Goal: Task Accomplishment & Management: Use online tool/utility

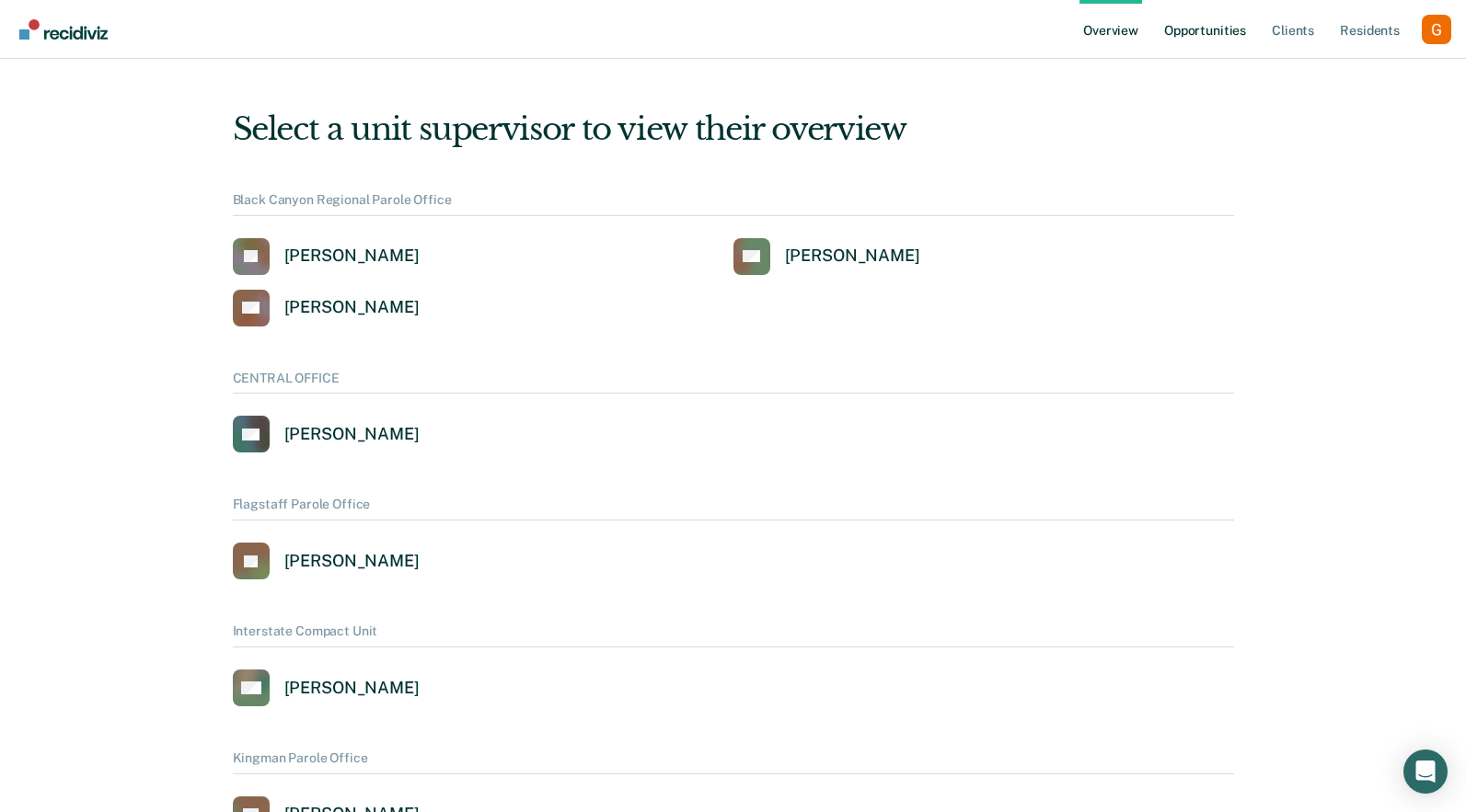
click at [1216, 30] on link "Opportunities" at bounding box center [1205, 29] width 89 height 59
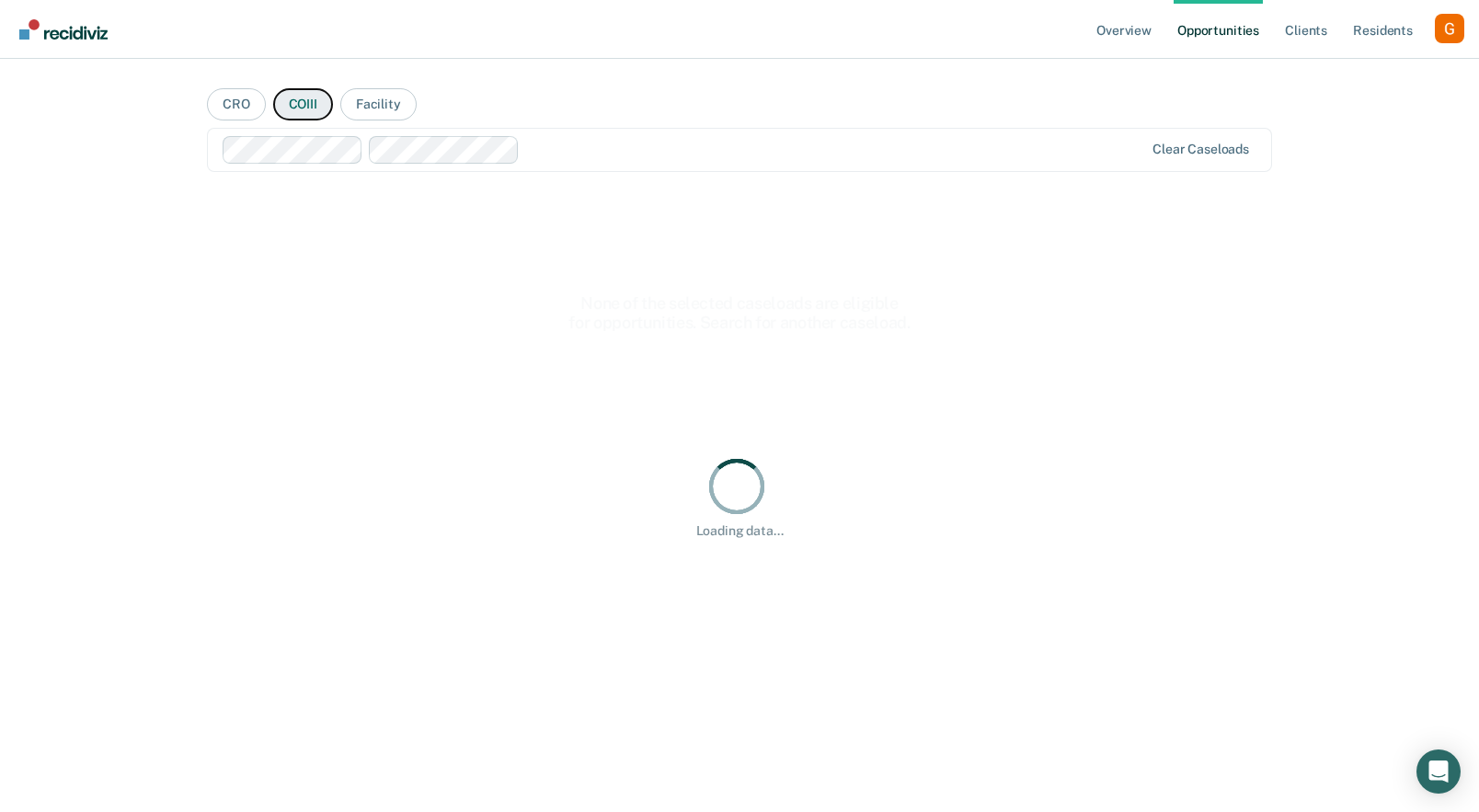
click at [304, 114] on button "COIII" at bounding box center [302, 105] width 60 height 32
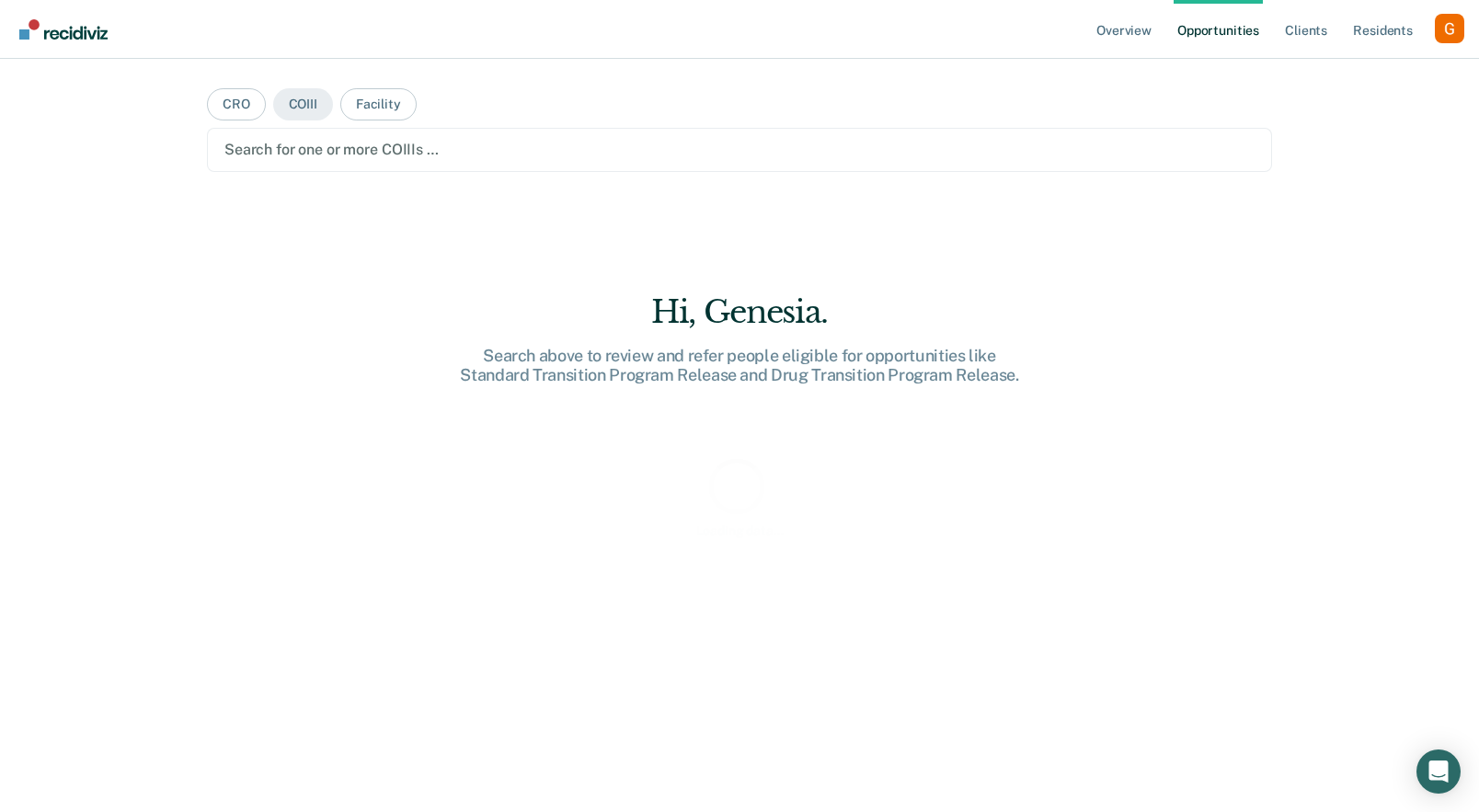
click at [350, 154] on div at bounding box center [739, 149] width 1030 height 21
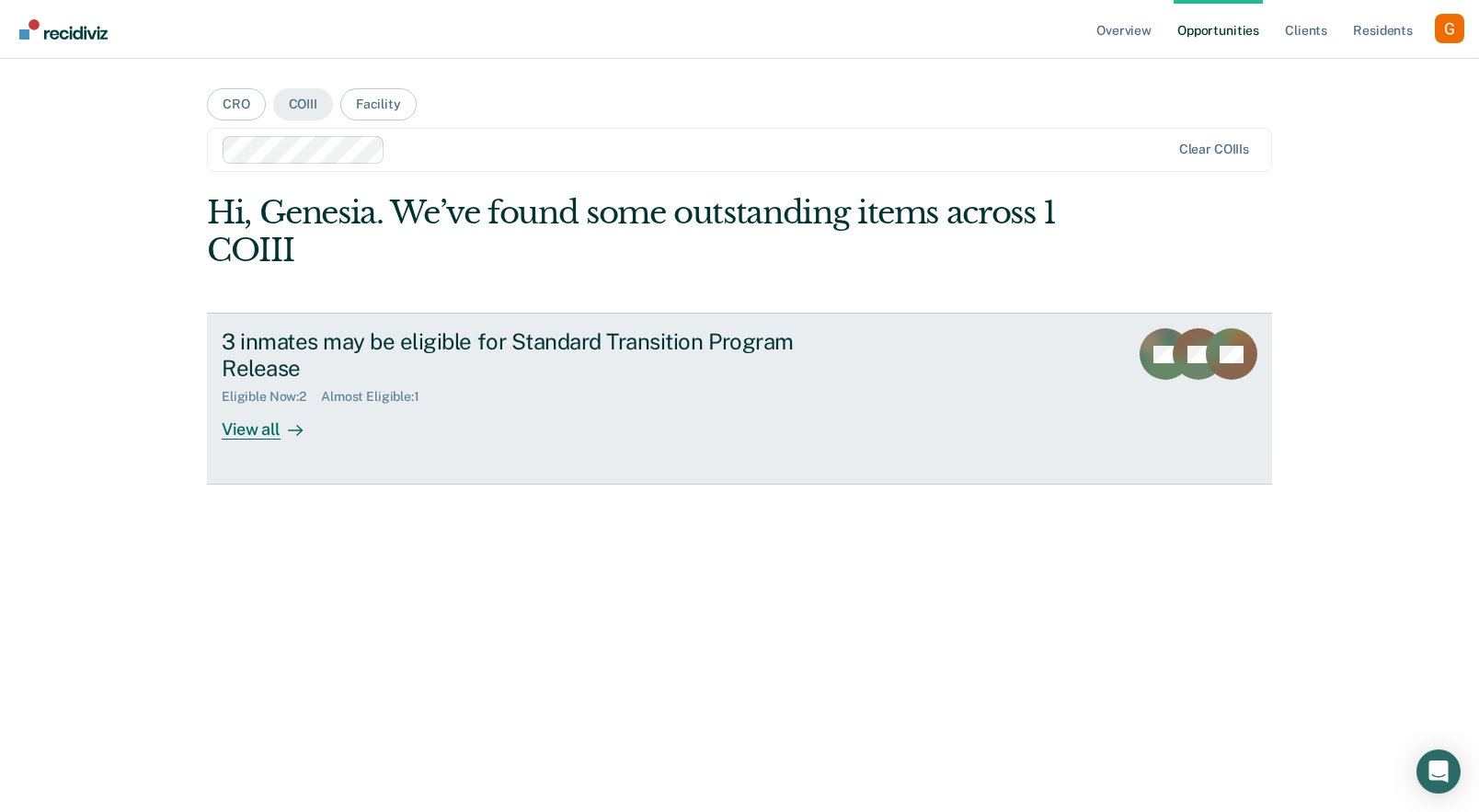
click at [434, 398] on div "Almost Eligible : 1" at bounding box center [378, 396] width 113 height 15
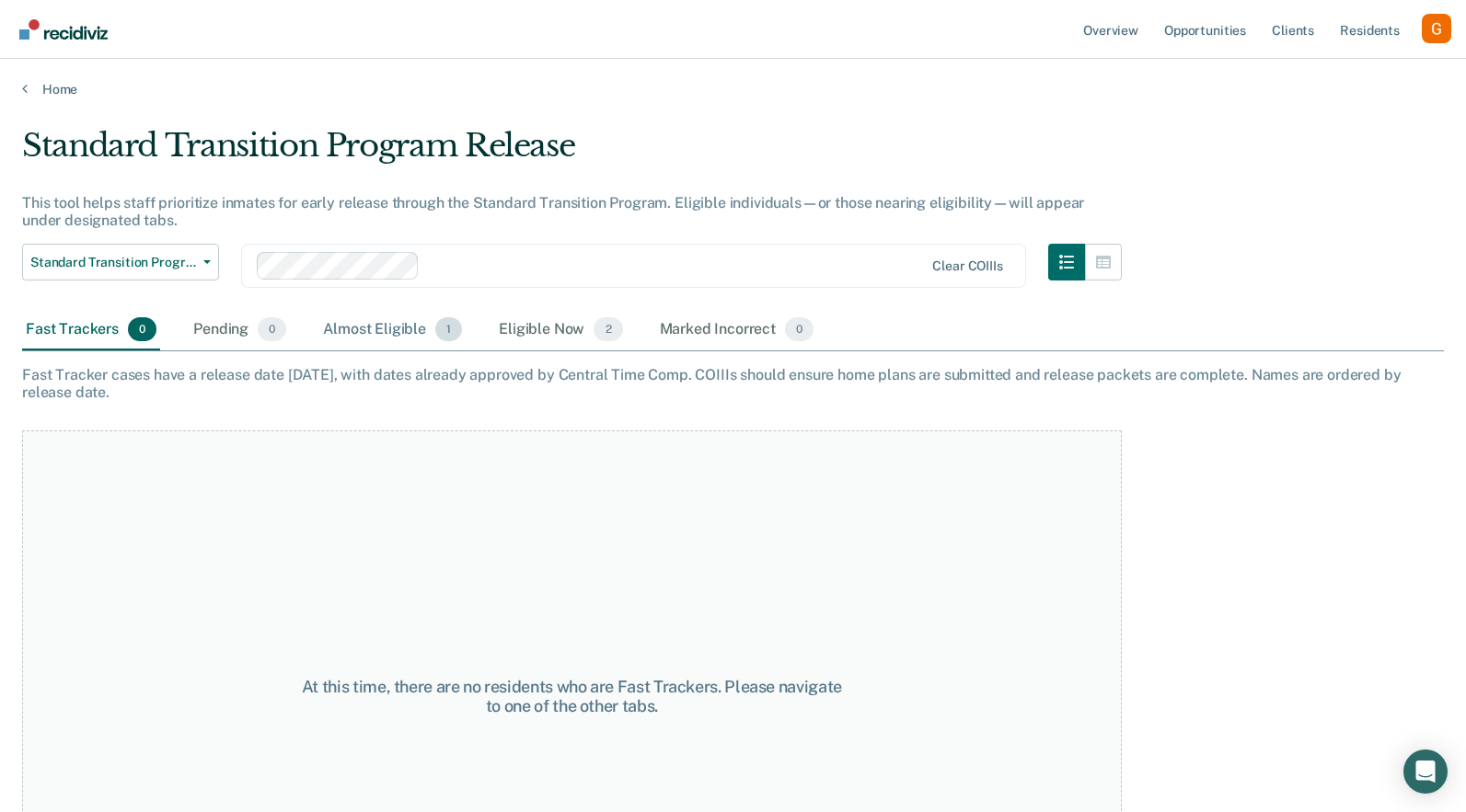
click at [359, 325] on div "Almost Eligible 1" at bounding box center [393, 330] width 147 height 41
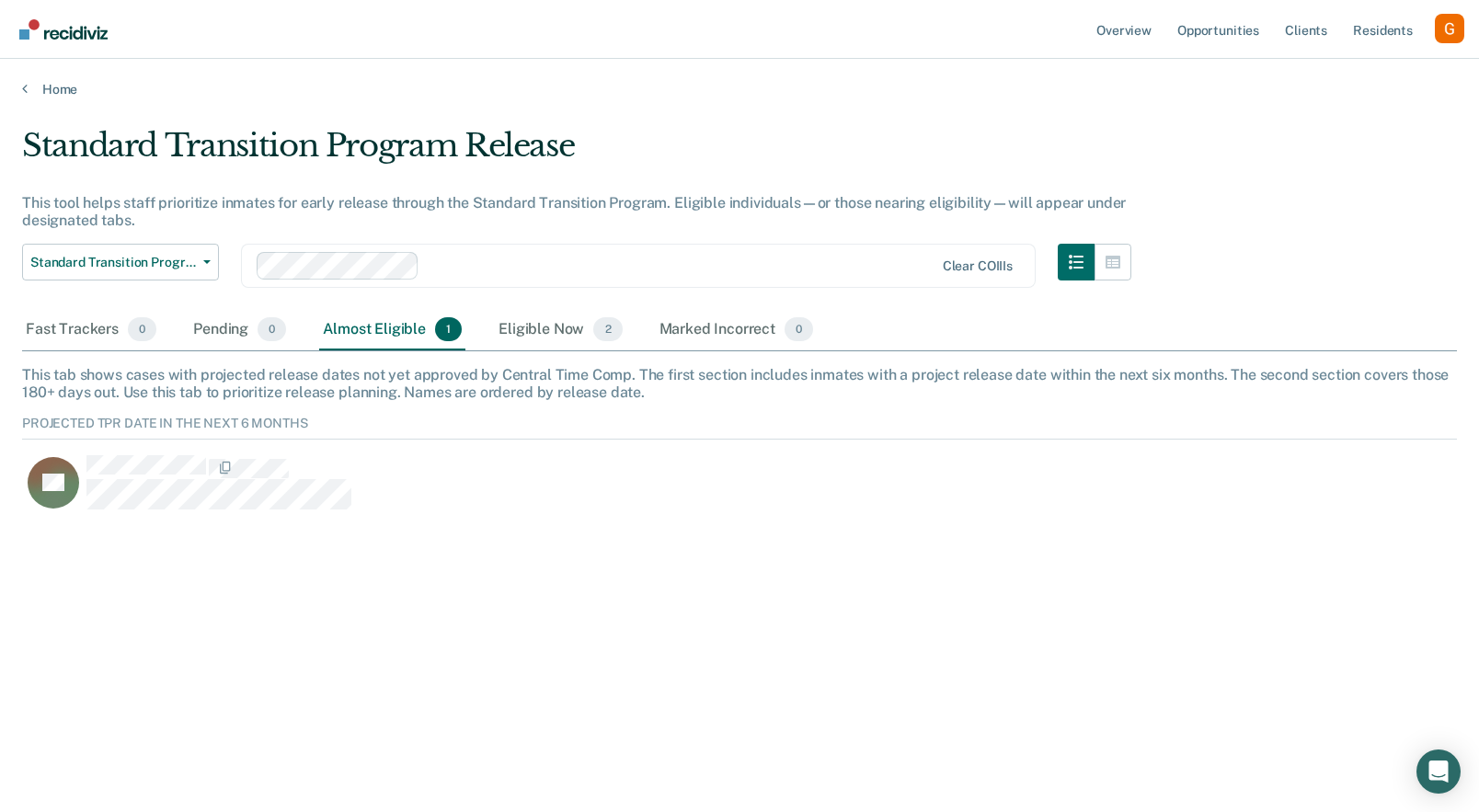
scroll to position [98, 1421]
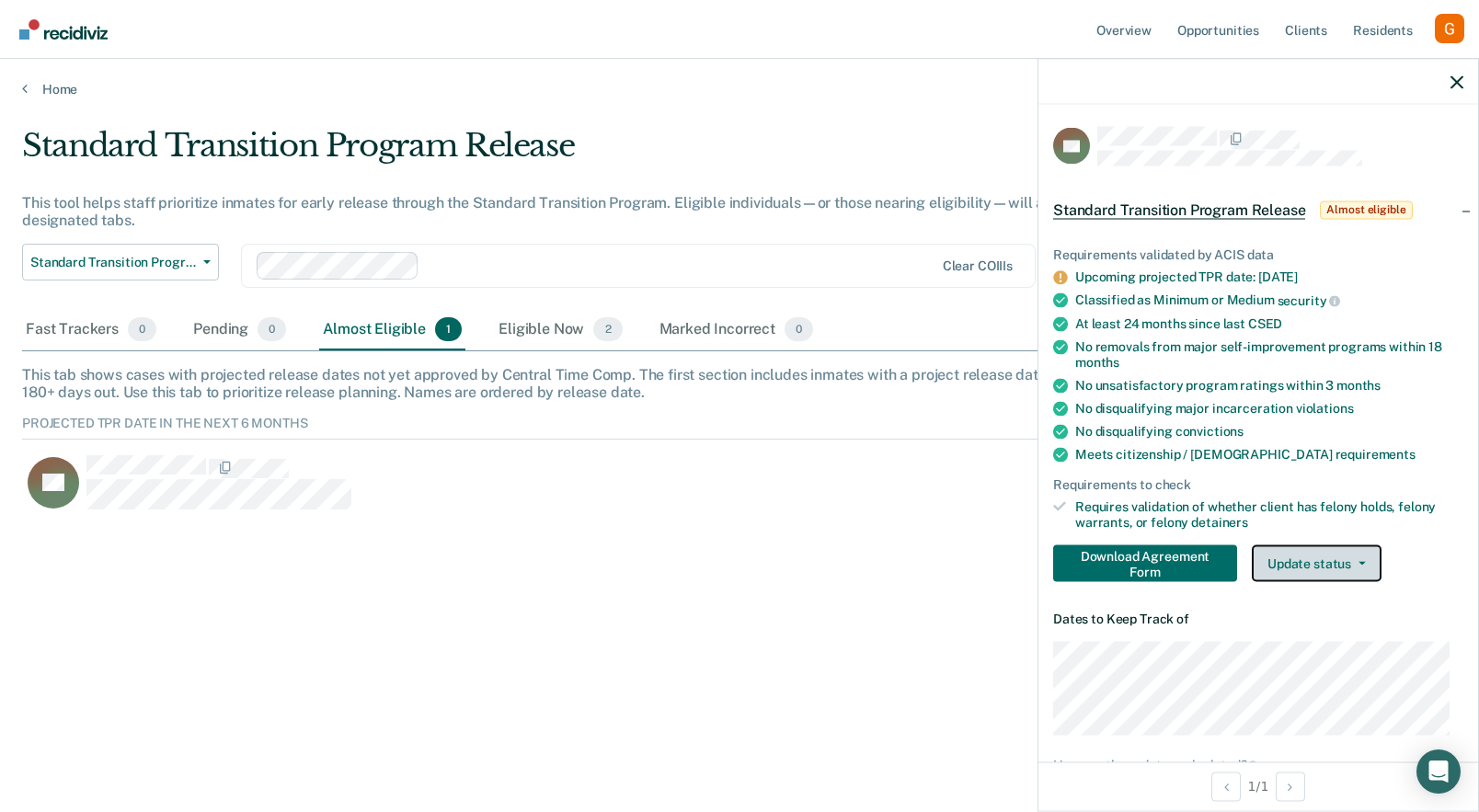
click at [1300, 545] on button "Update status" at bounding box center [1316, 563] width 129 height 37
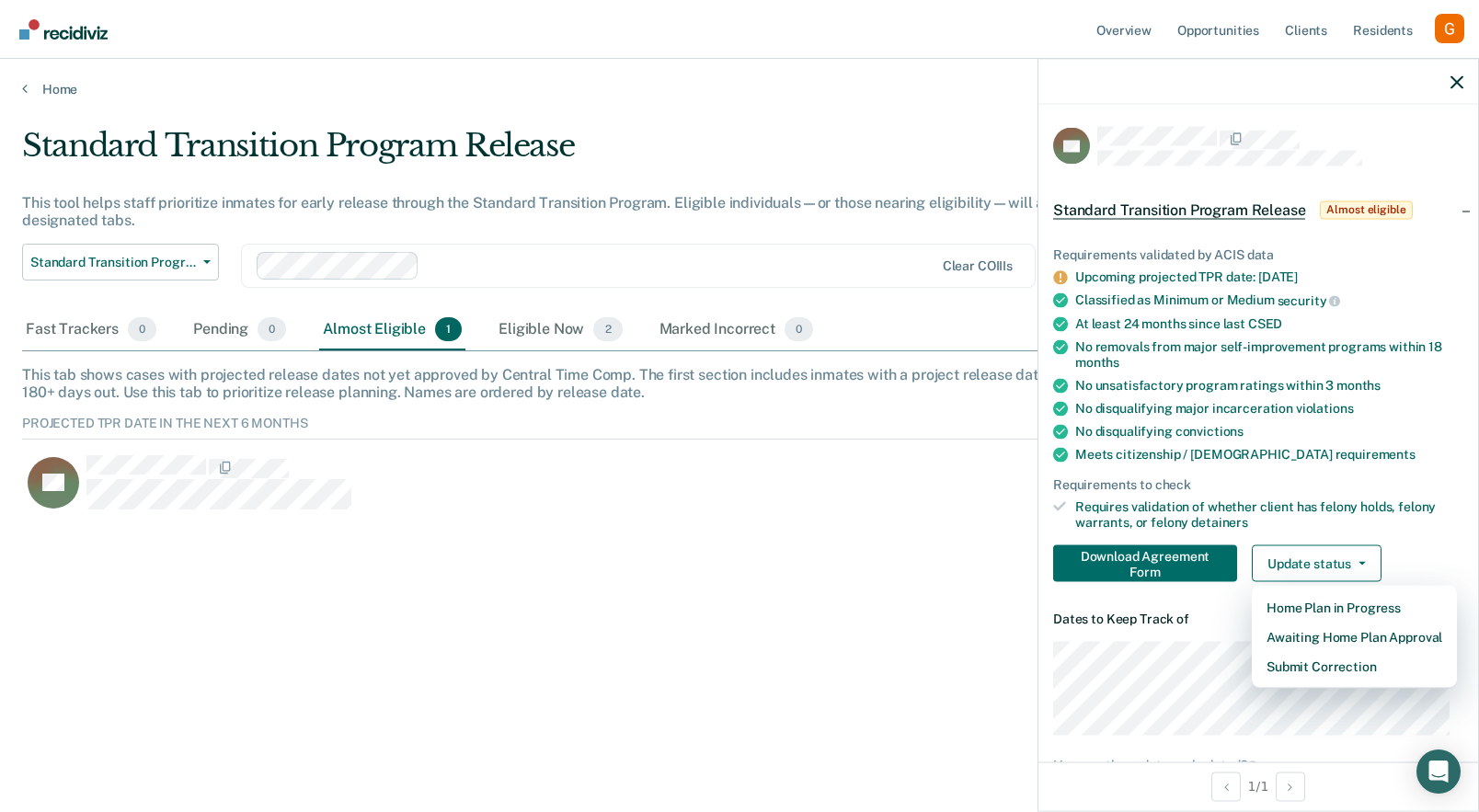
click at [1284, 434] on div "No disqualifying convictions" at bounding box center [1270, 431] width 388 height 15
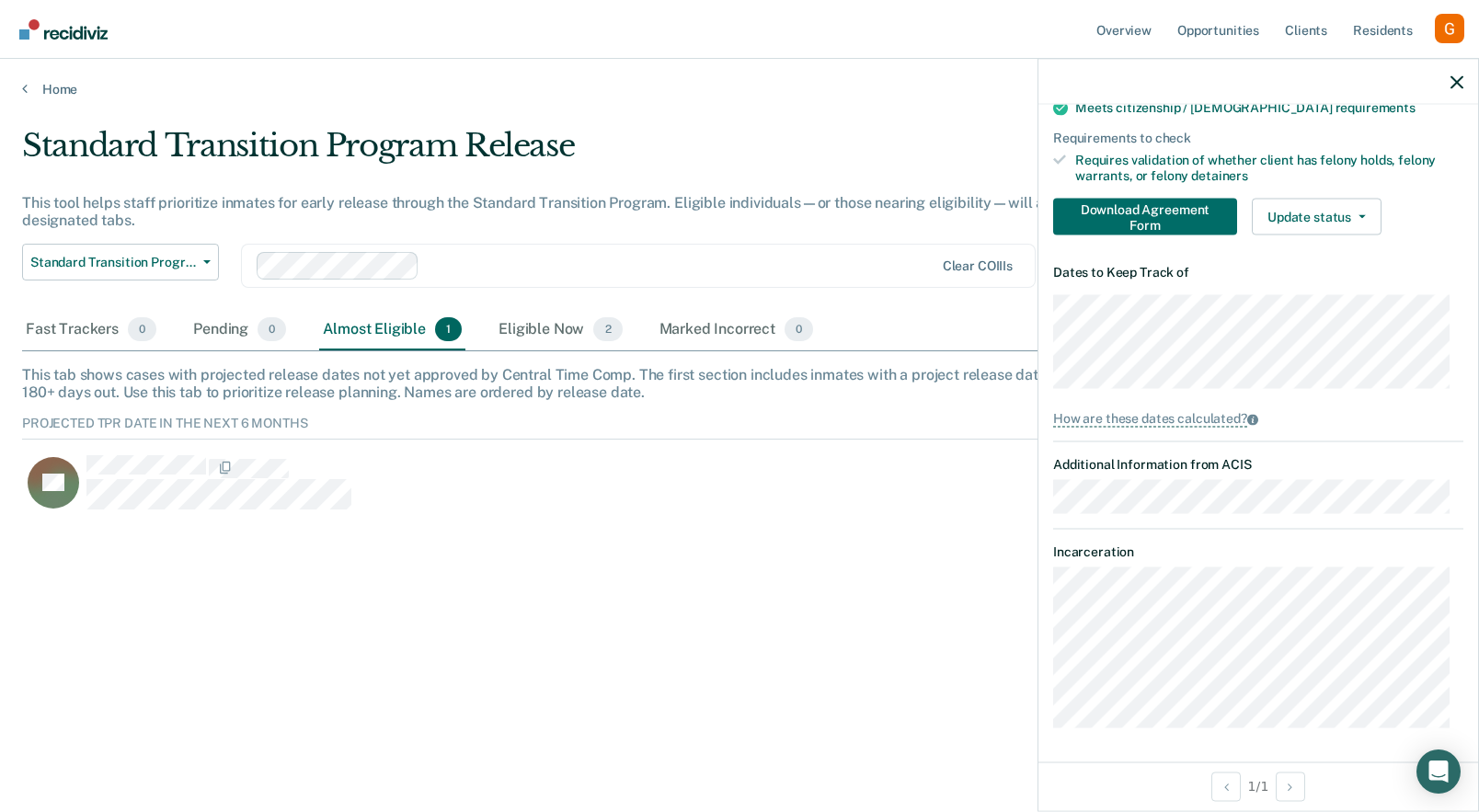
scroll to position [0, 0]
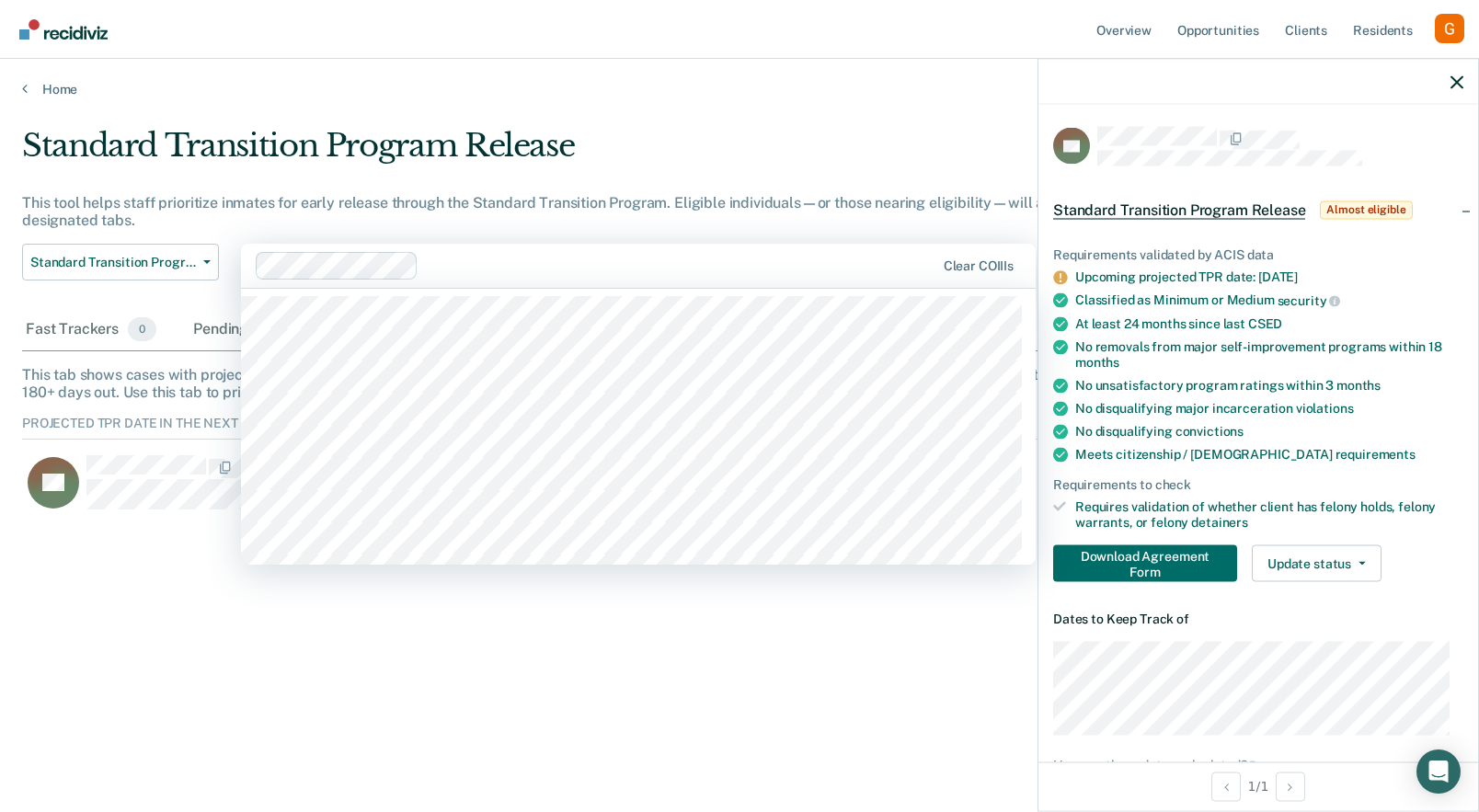
click at [619, 259] on div at bounding box center [680, 265] width 508 height 21
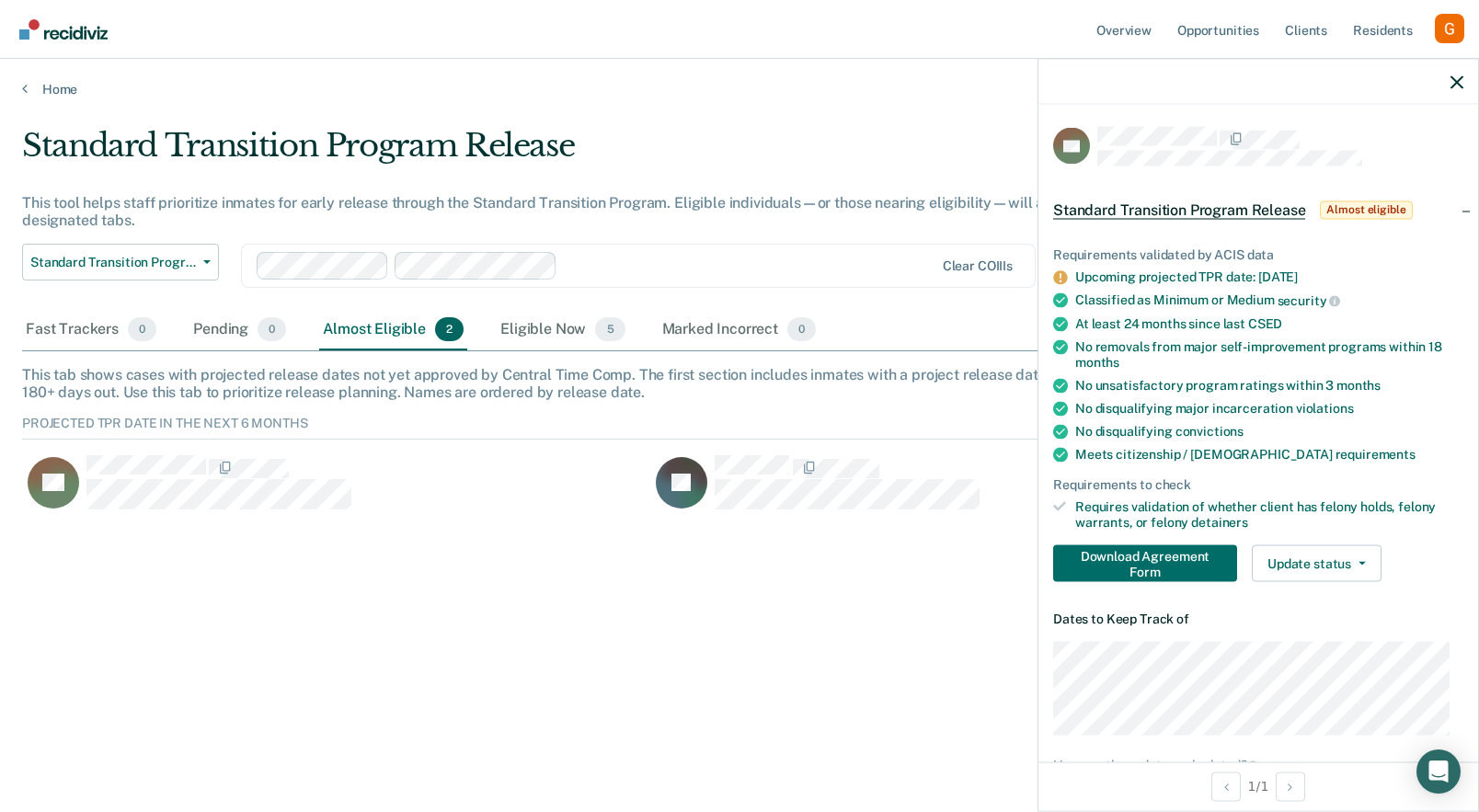
click at [615, 263] on div at bounding box center [749, 265] width 368 height 21
click at [97, 324] on div "Fast Trackers 2" at bounding box center [90, 330] width 138 height 41
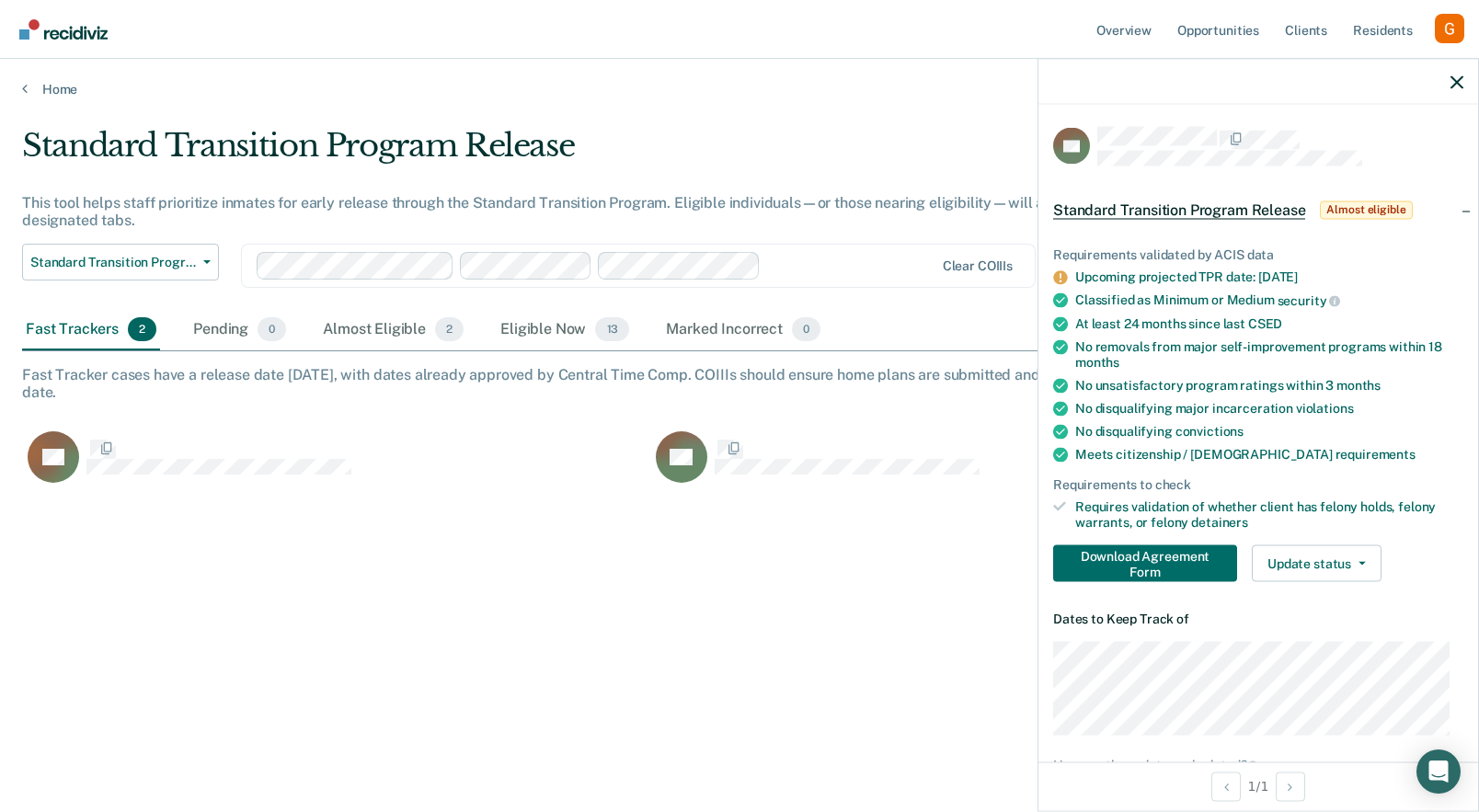
scroll to position [533, 1421]
click at [1302, 550] on button "Update status" at bounding box center [1316, 563] width 129 height 37
click at [1324, 493] on ul "Requirements validated by ACIS data Upcoming TPR date in ACIS: [DATE] Classifie…" at bounding box center [1257, 388] width 410 height 283
click at [1309, 560] on button "Update status" at bounding box center [1316, 563] width 129 height 37
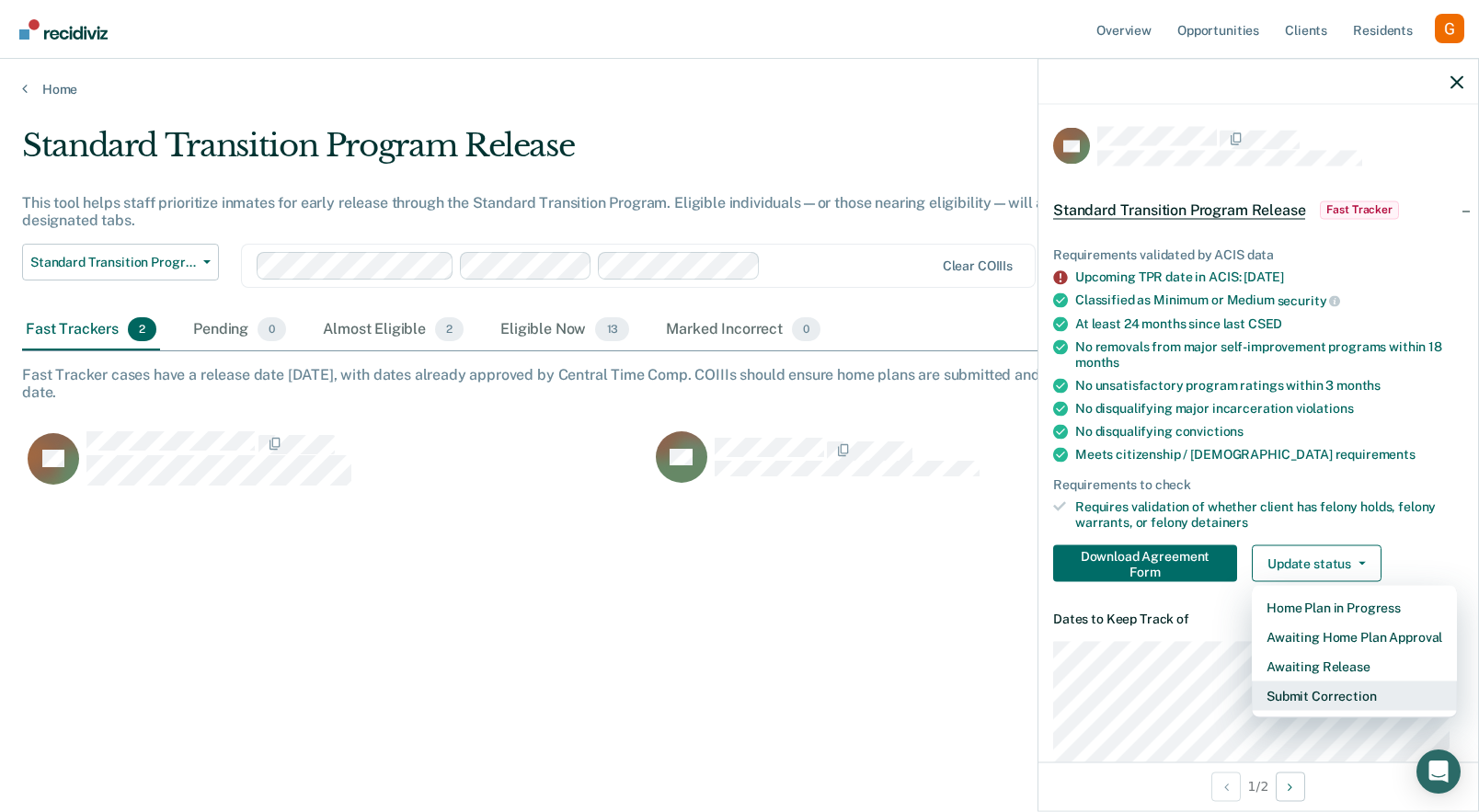
click at [1300, 698] on button "Submit Correction" at bounding box center [1354, 695] width 205 height 29
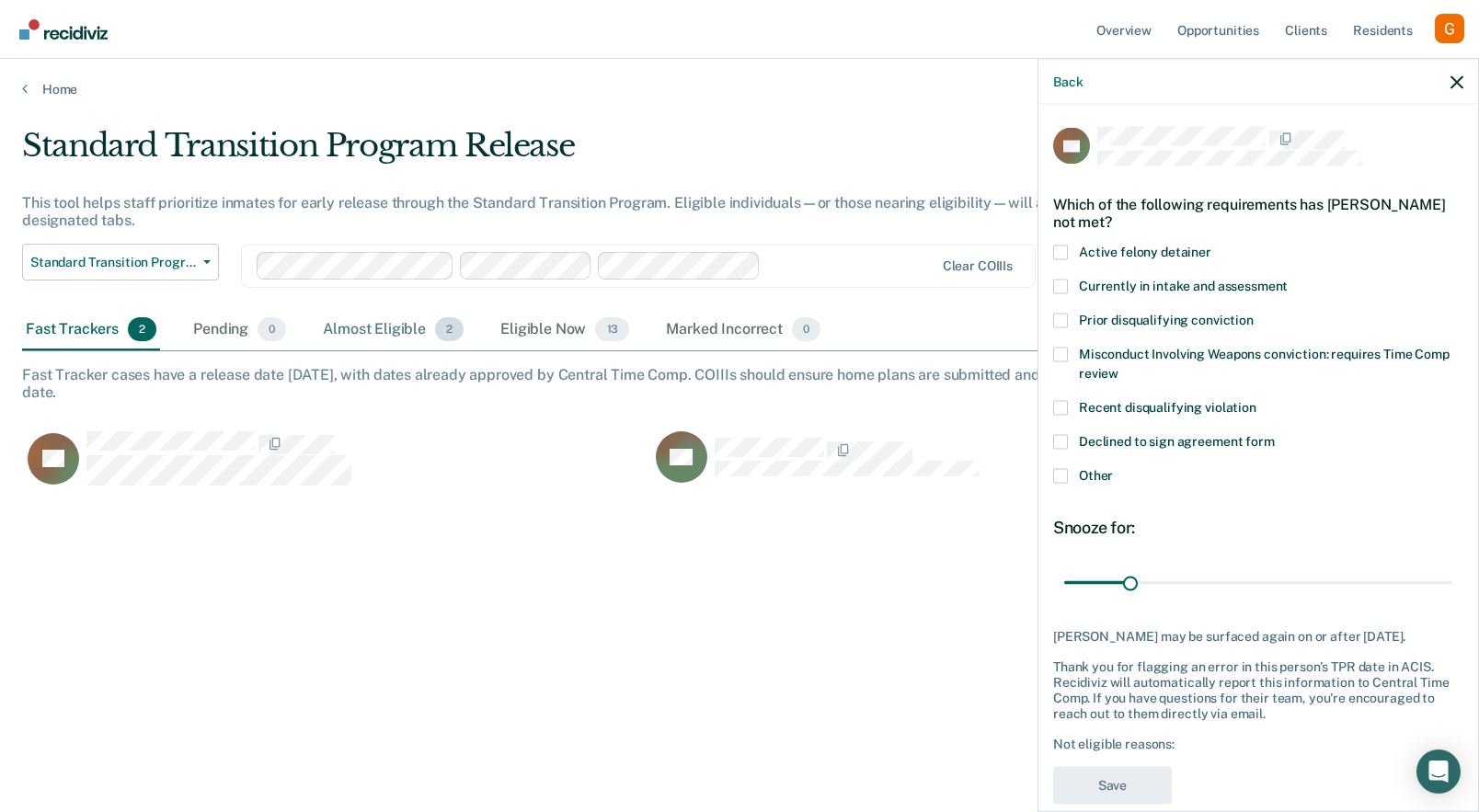
click at [384, 319] on div "Almost Eligible 2" at bounding box center [394, 330] width 148 height 41
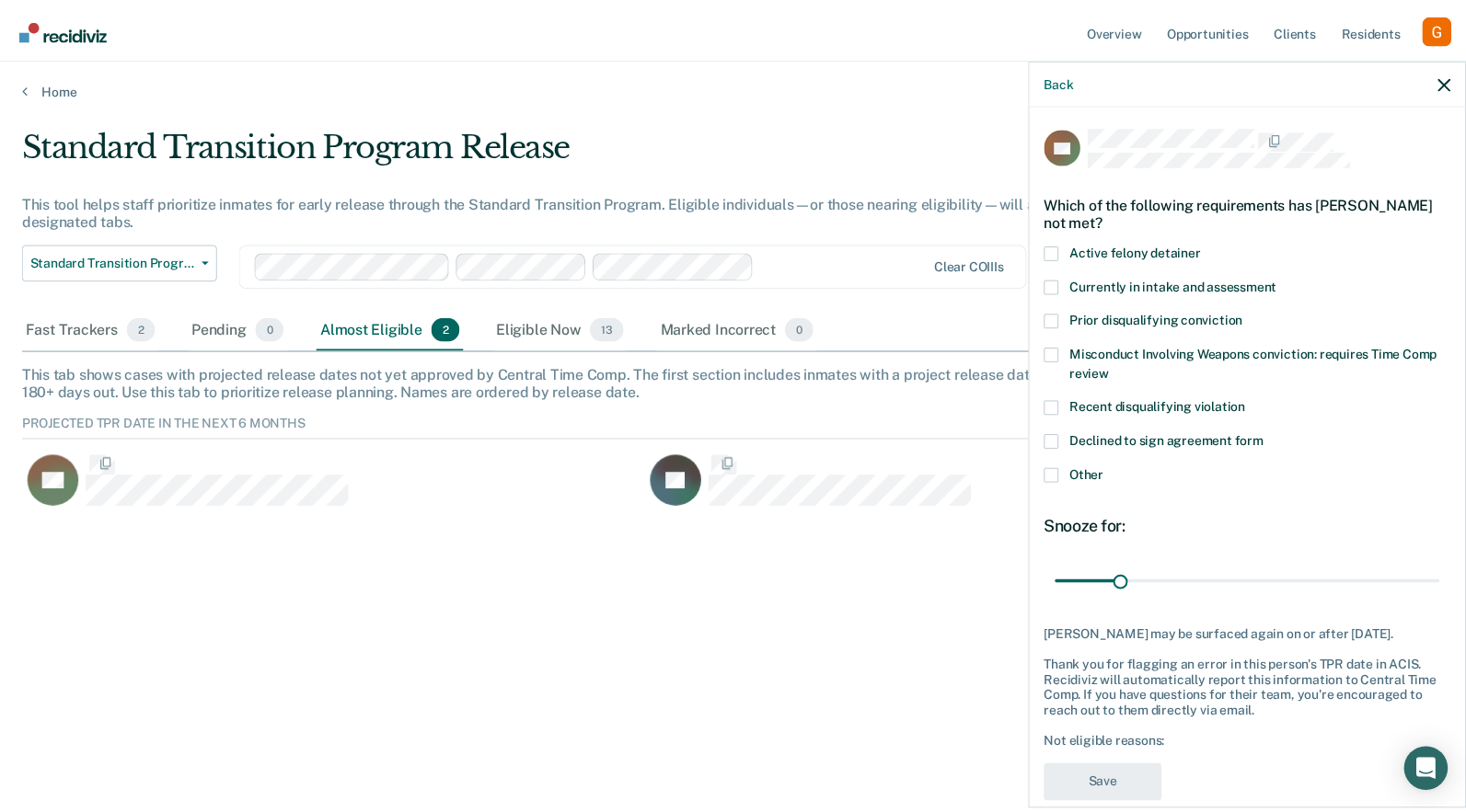
scroll to position [98, 1421]
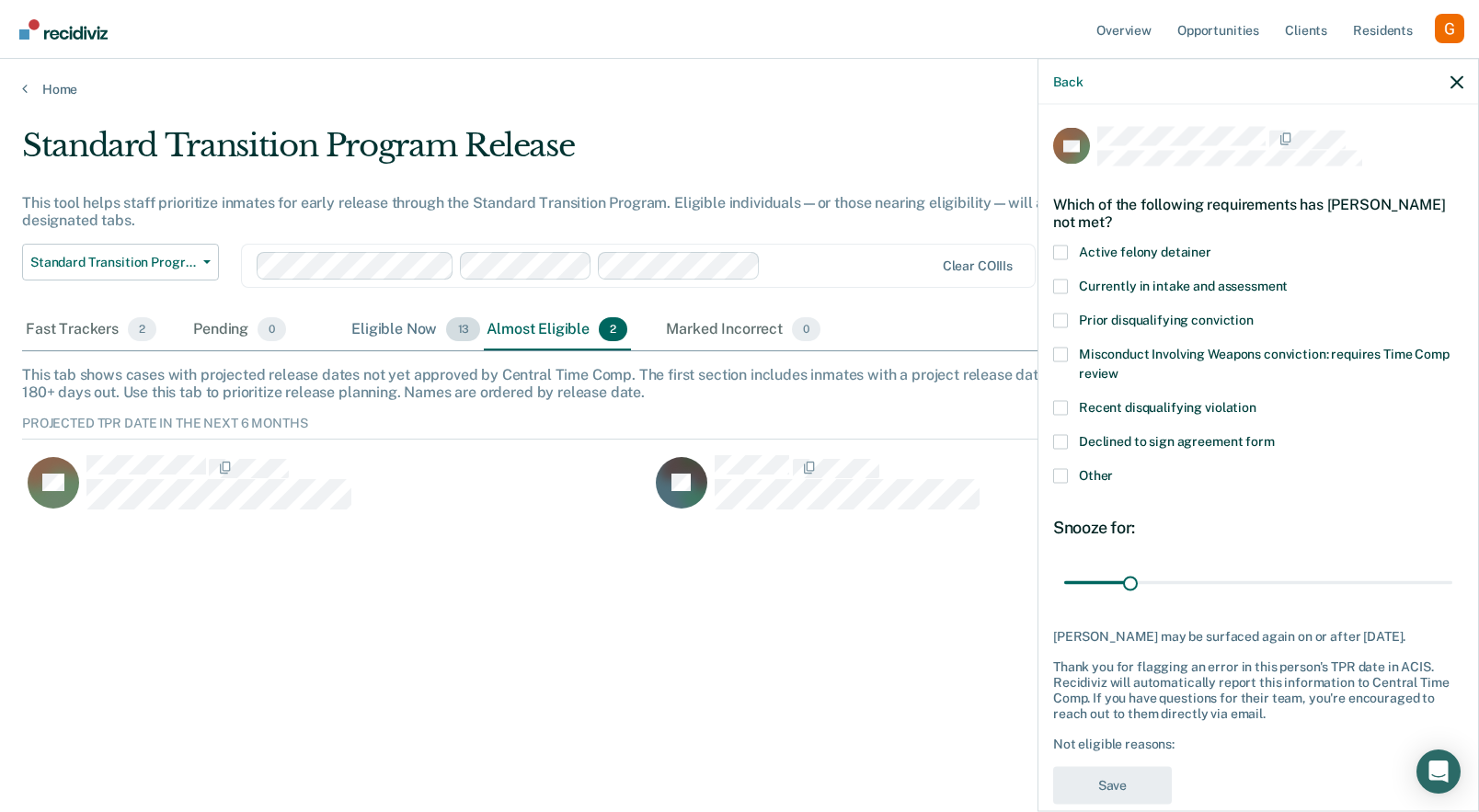
drag, startPoint x: 530, startPoint y: 346, endPoint x: 380, endPoint y: 319, distance: 152.4
click at [380, 319] on div "Eligible Now 13" at bounding box center [416, 330] width 136 height 41
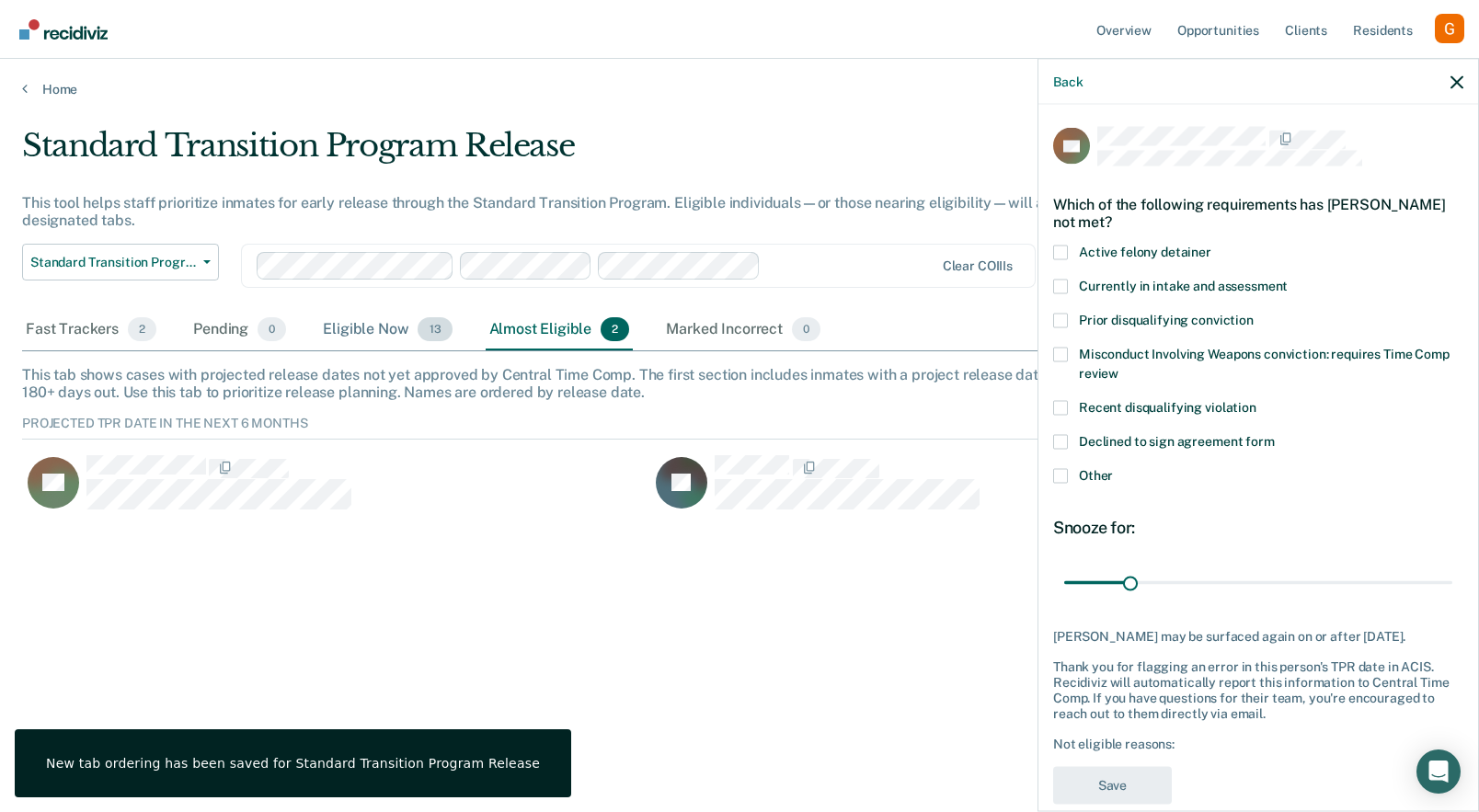
click at [373, 321] on div "Eligible Now 13" at bounding box center [387, 330] width 136 height 41
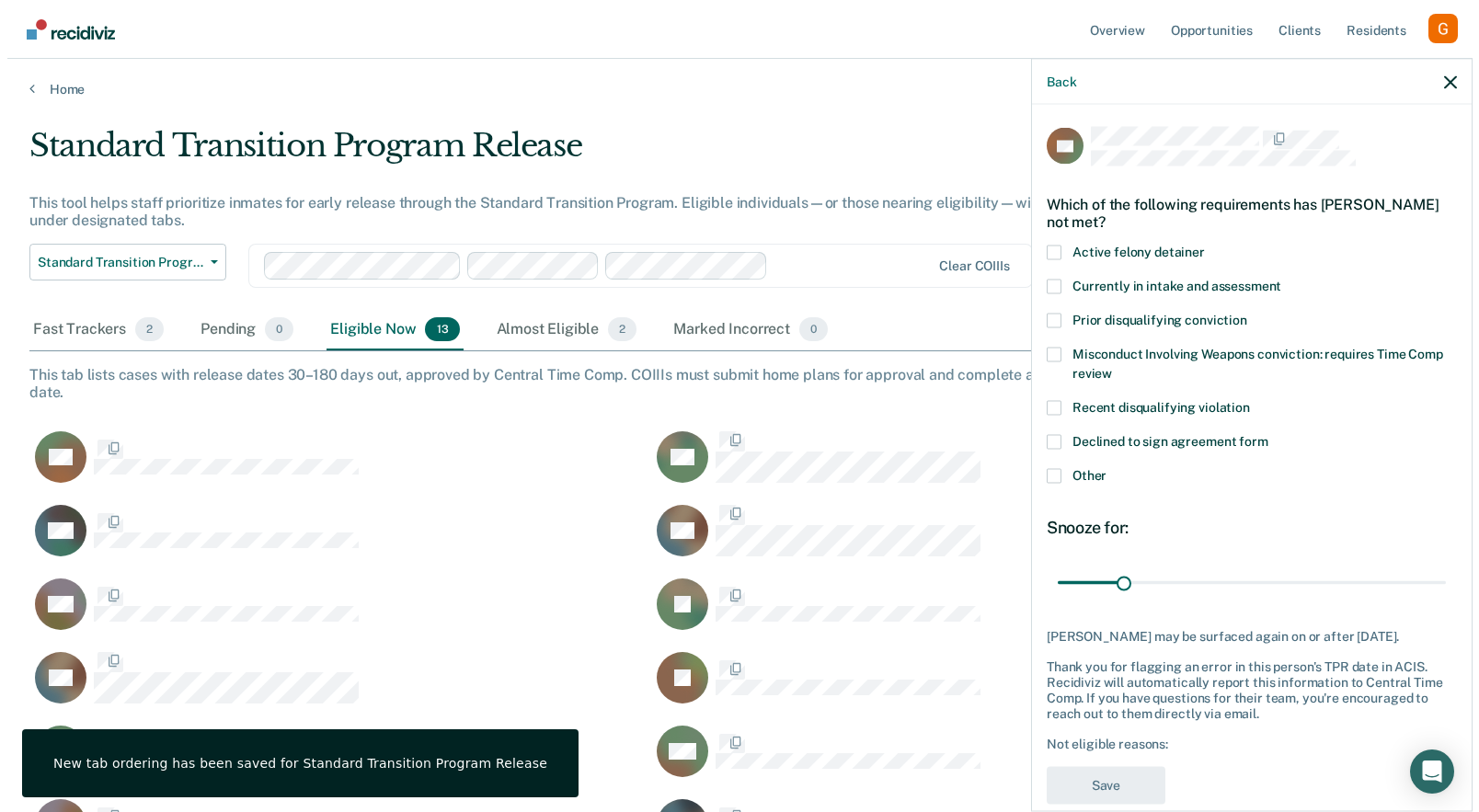
scroll to position [533, 1408]
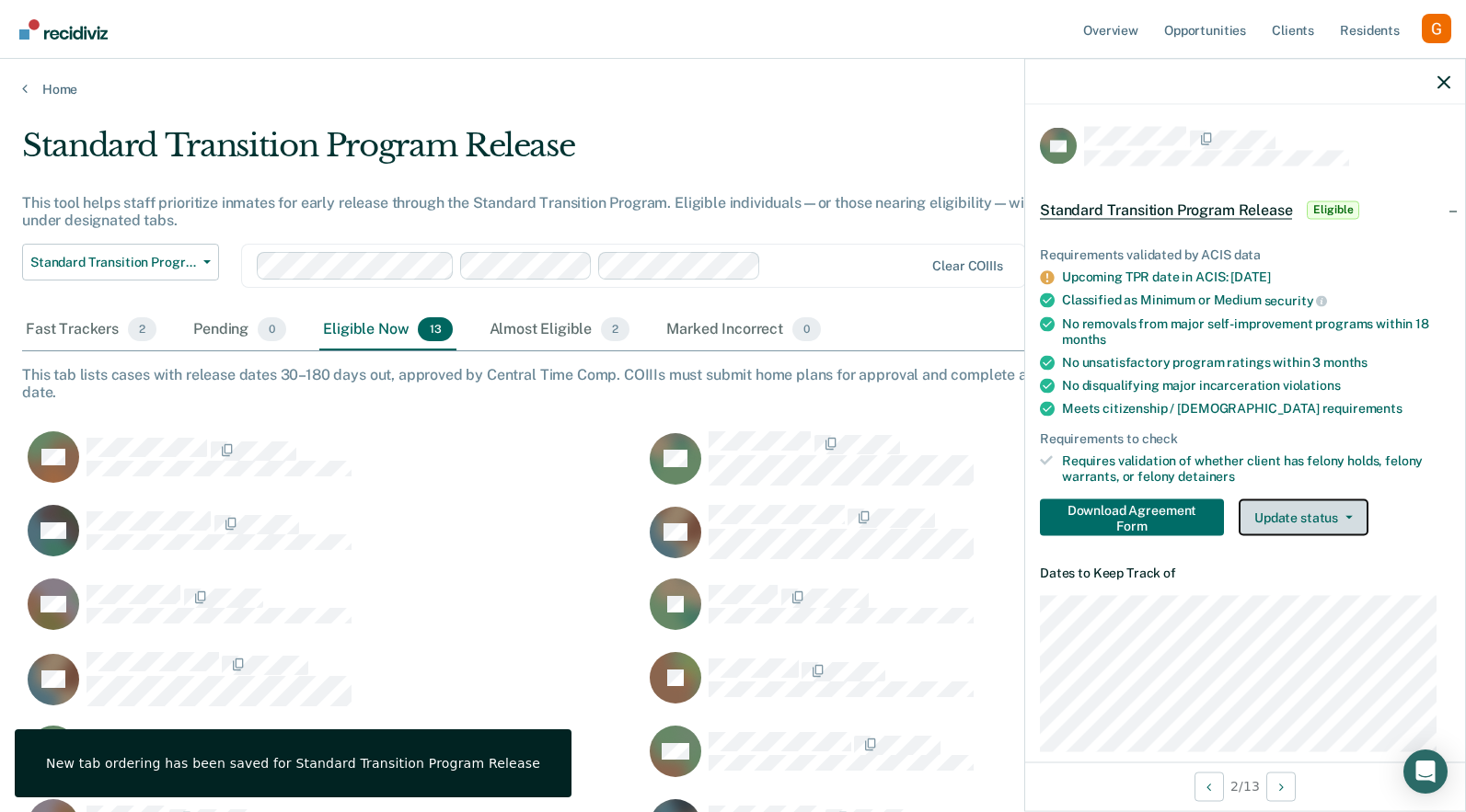
click at [1286, 517] on button "Update status" at bounding box center [1303, 516] width 129 height 37
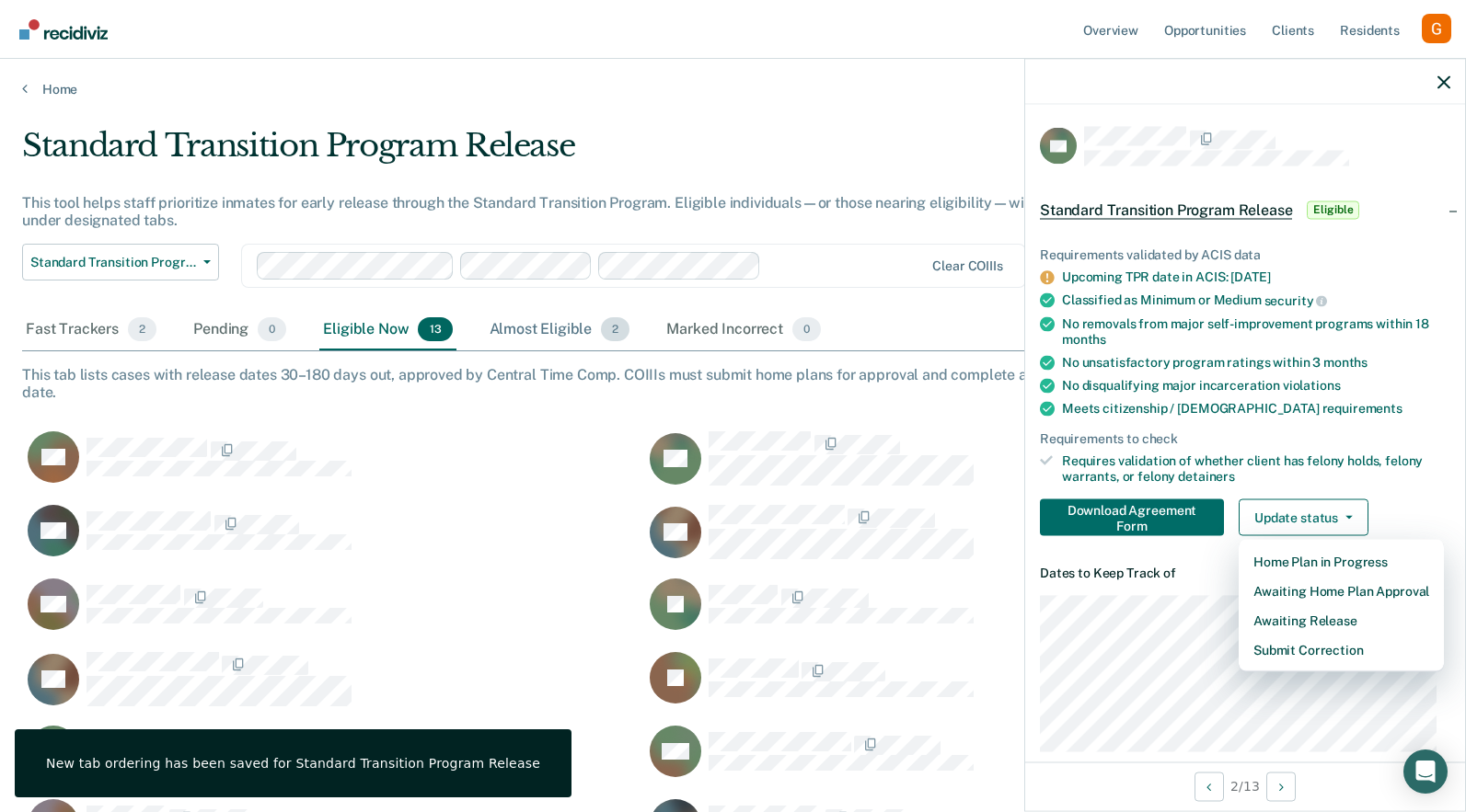
click at [538, 334] on div "Almost Eligible 2" at bounding box center [560, 330] width 148 height 41
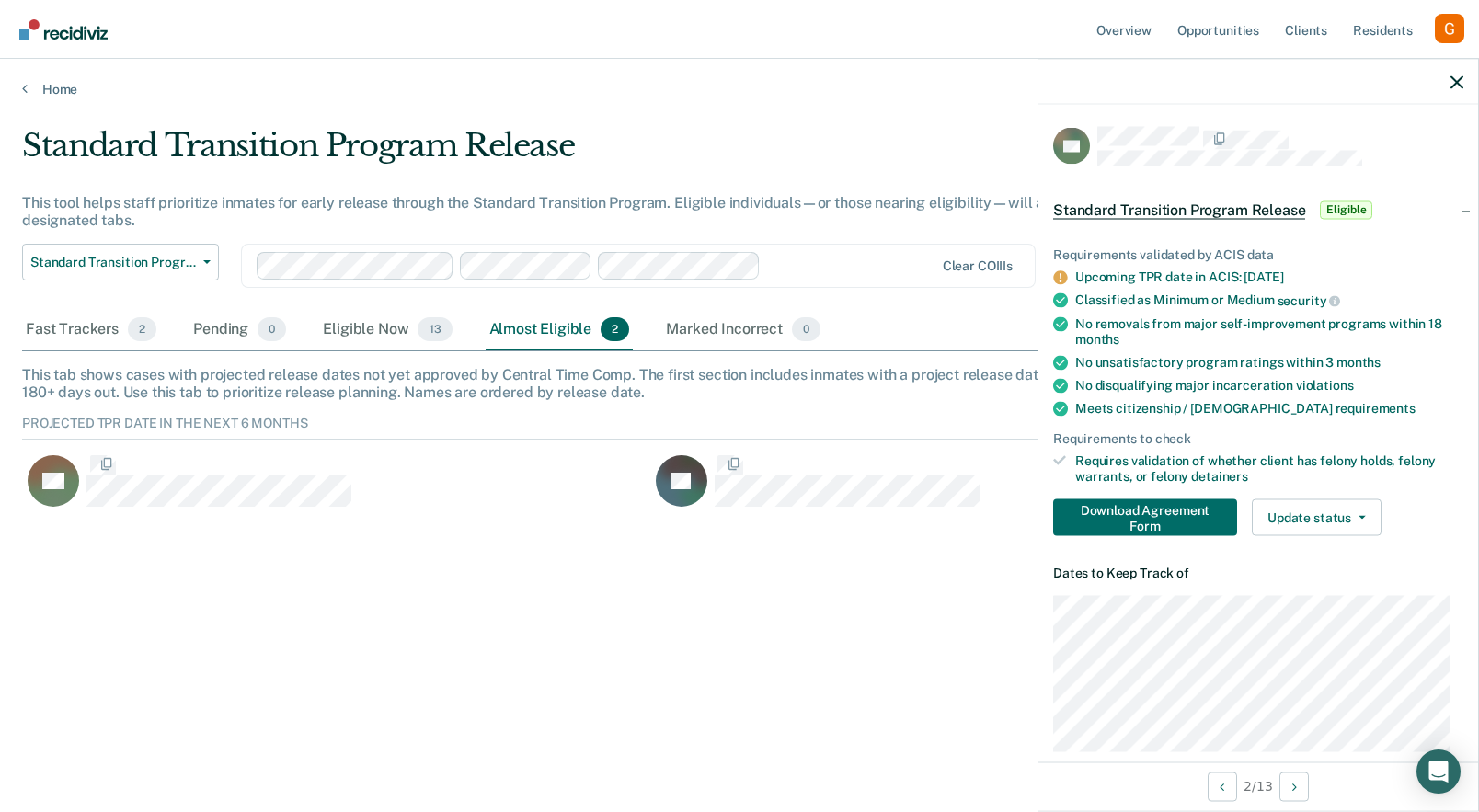
scroll to position [98, 1421]
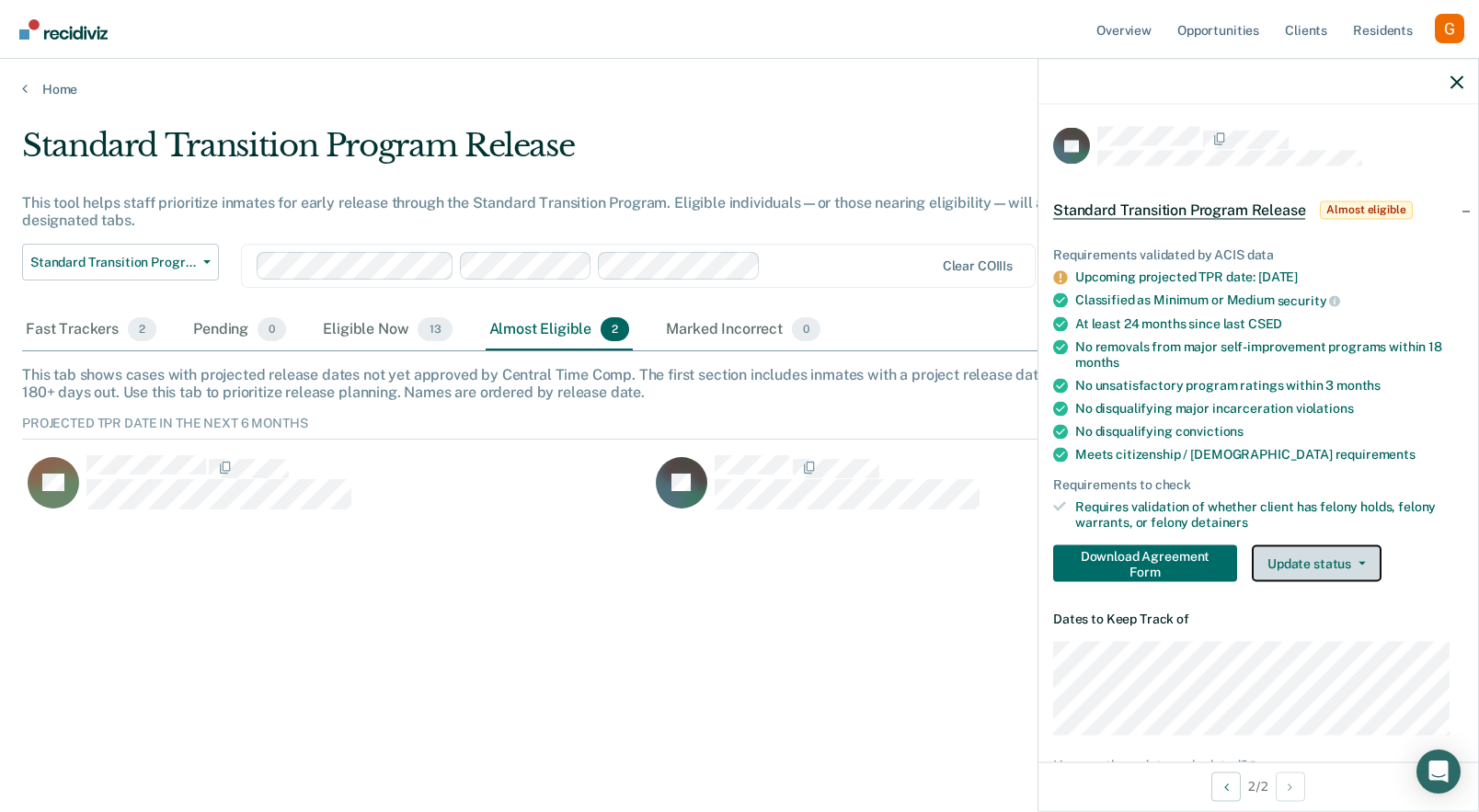
click at [1294, 559] on button "Update status" at bounding box center [1316, 563] width 129 height 37
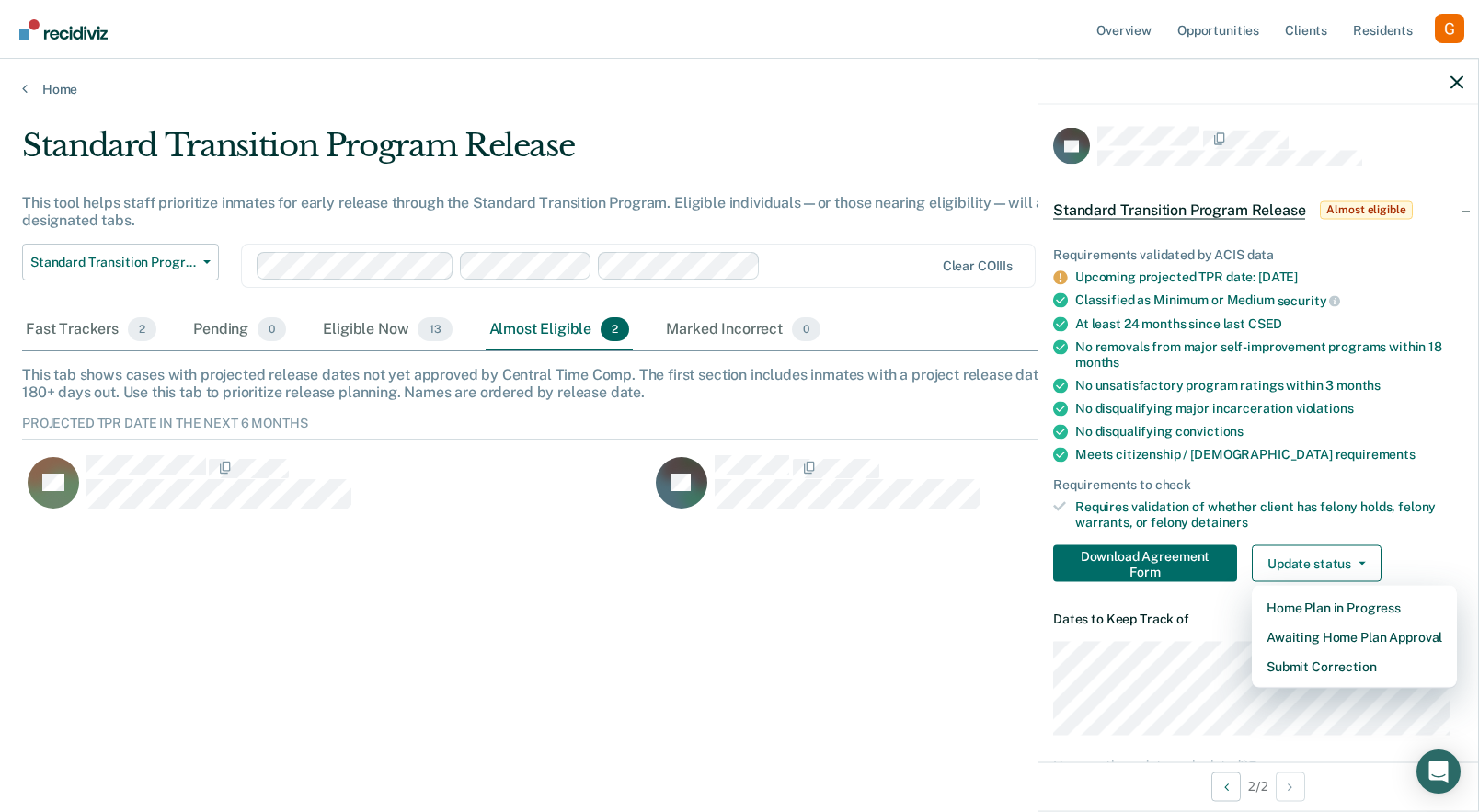
click at [1286, 499] on div "Requires validation of whether client has felony holds, felony warrants, or fel…" at bounding box center [1270, 514] width 388 height 31
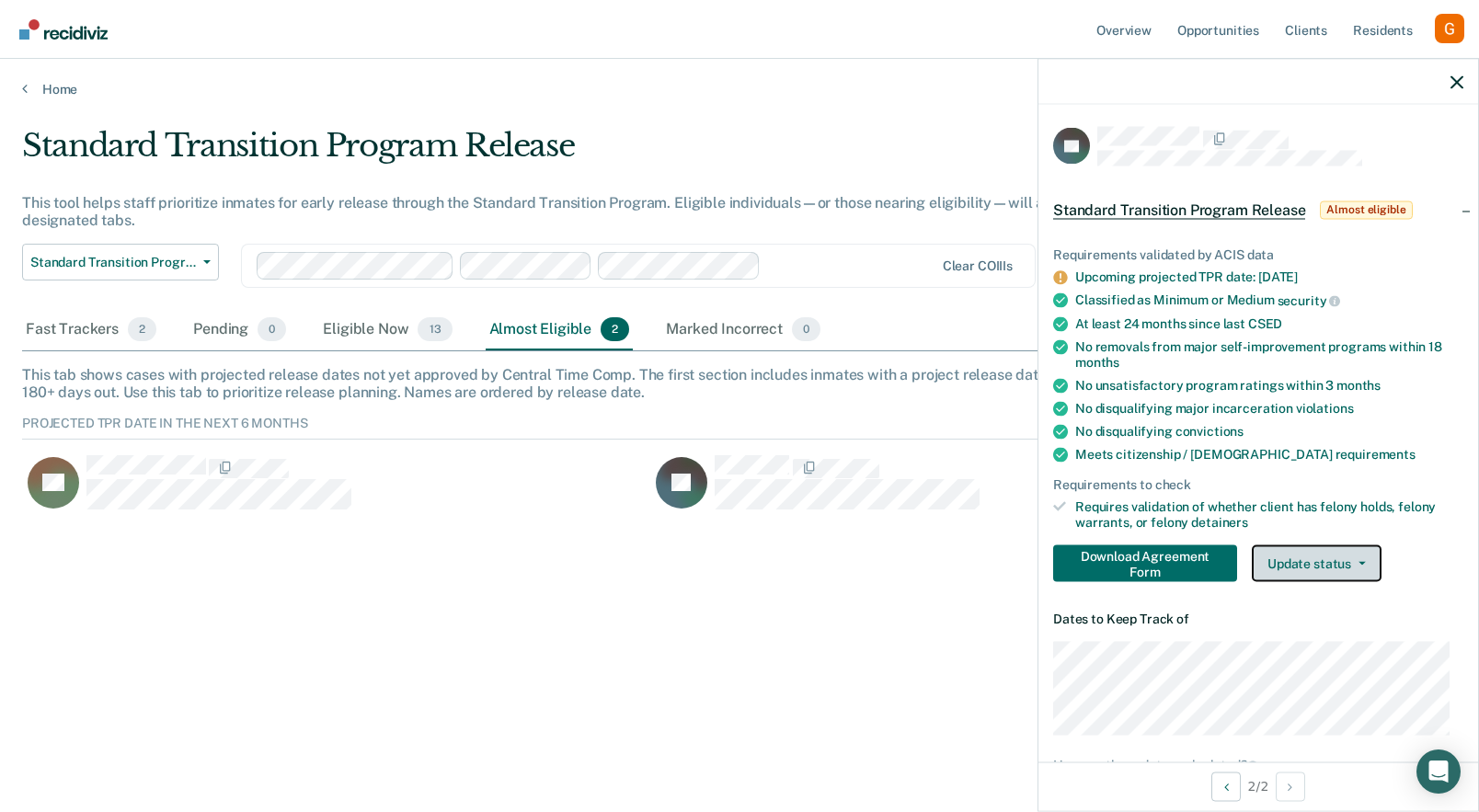
click at [1301, 545] on button "Update status" at bounding box center [1316, 563] width 129 height 37
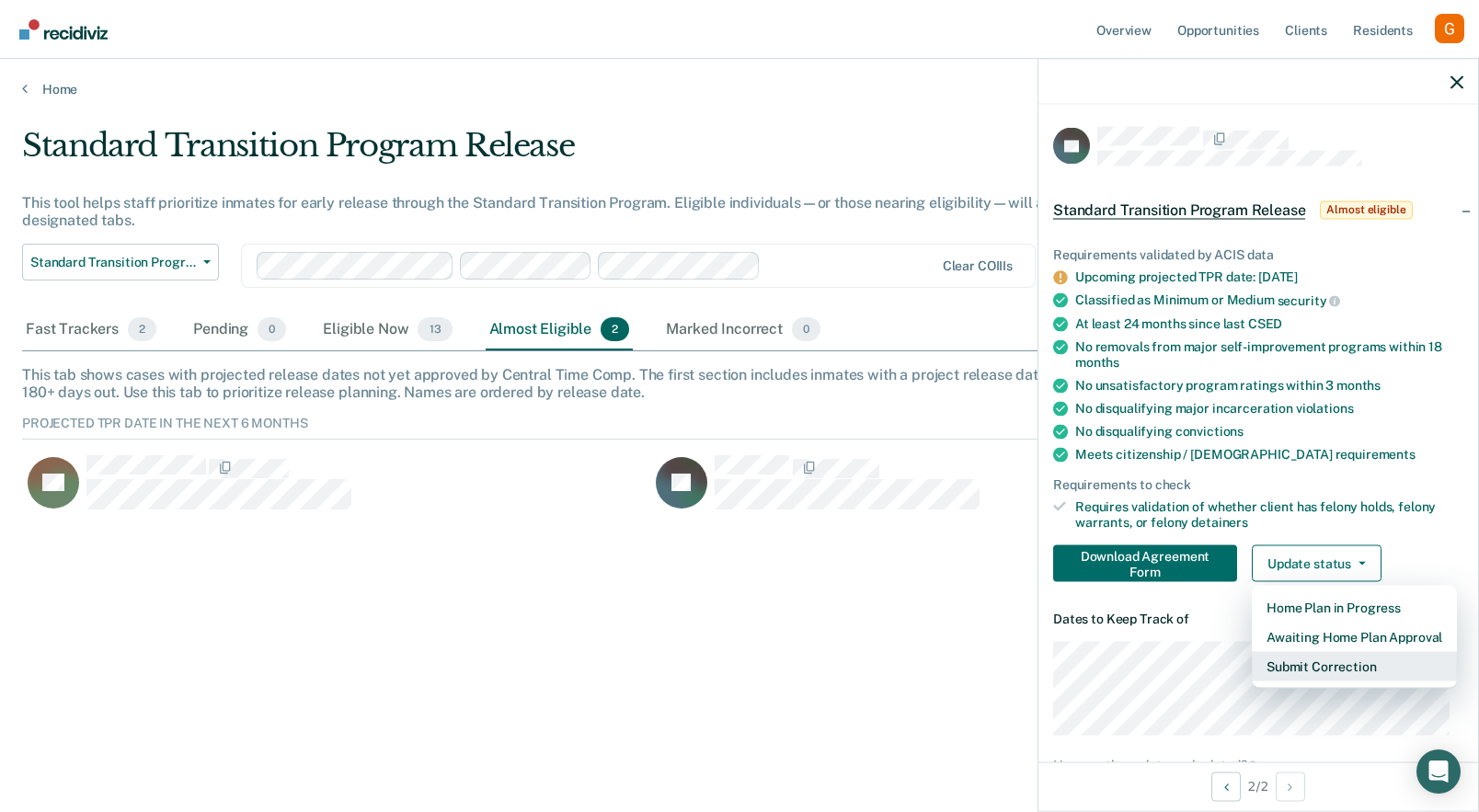
click at [1303, 669] on button "Submit Correction" at bounding box center [1354, 666] width 205 height 29
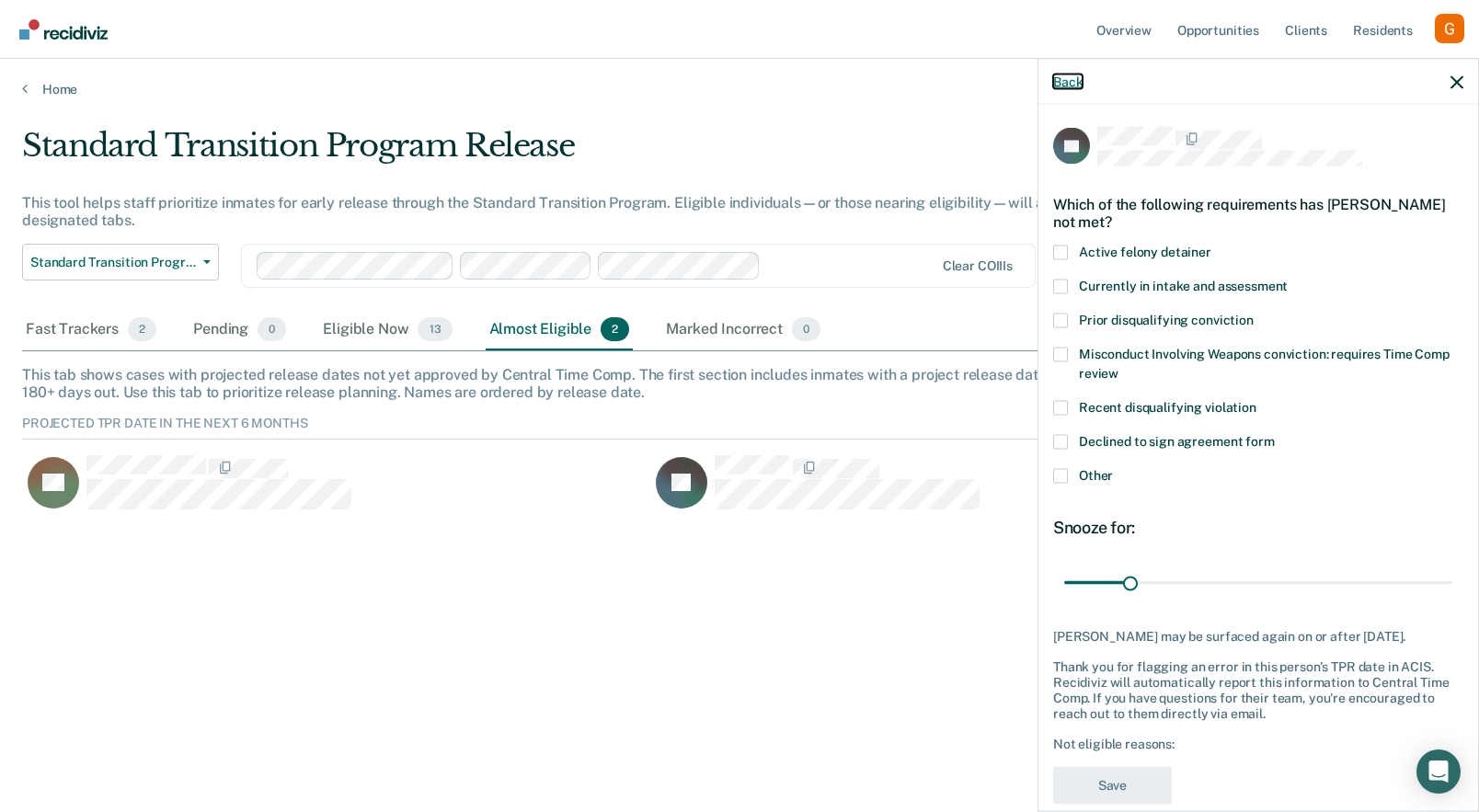
click at [1069, 82] on button "Back" at bounding box center [1067, 81] width 29 height 15
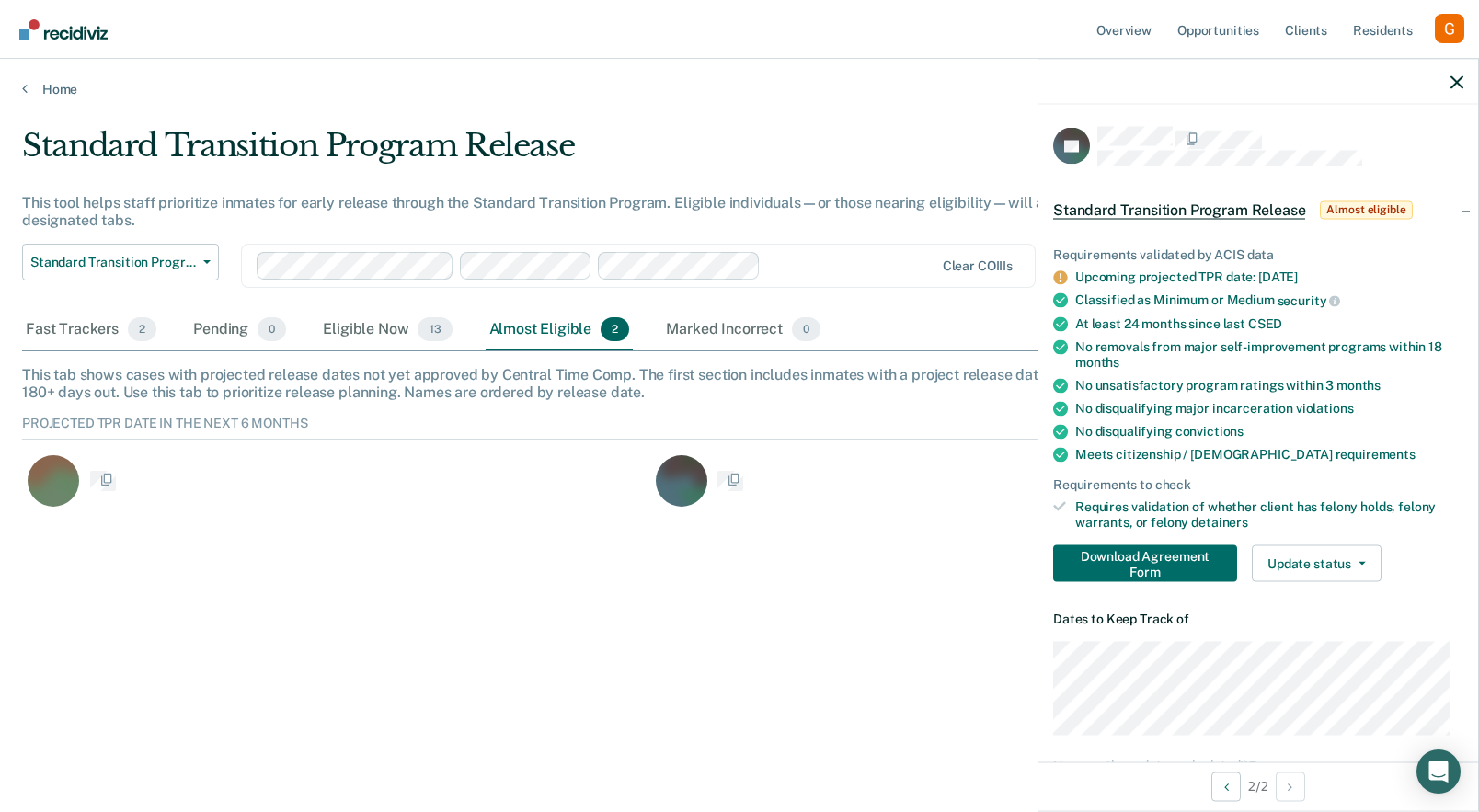
click at [1196, 469] on ul "Requirements validated by ACIS data Upcoming projected TPR date: [DATE] Classif…" at bounding box center [1257, 388] width 410 height 283
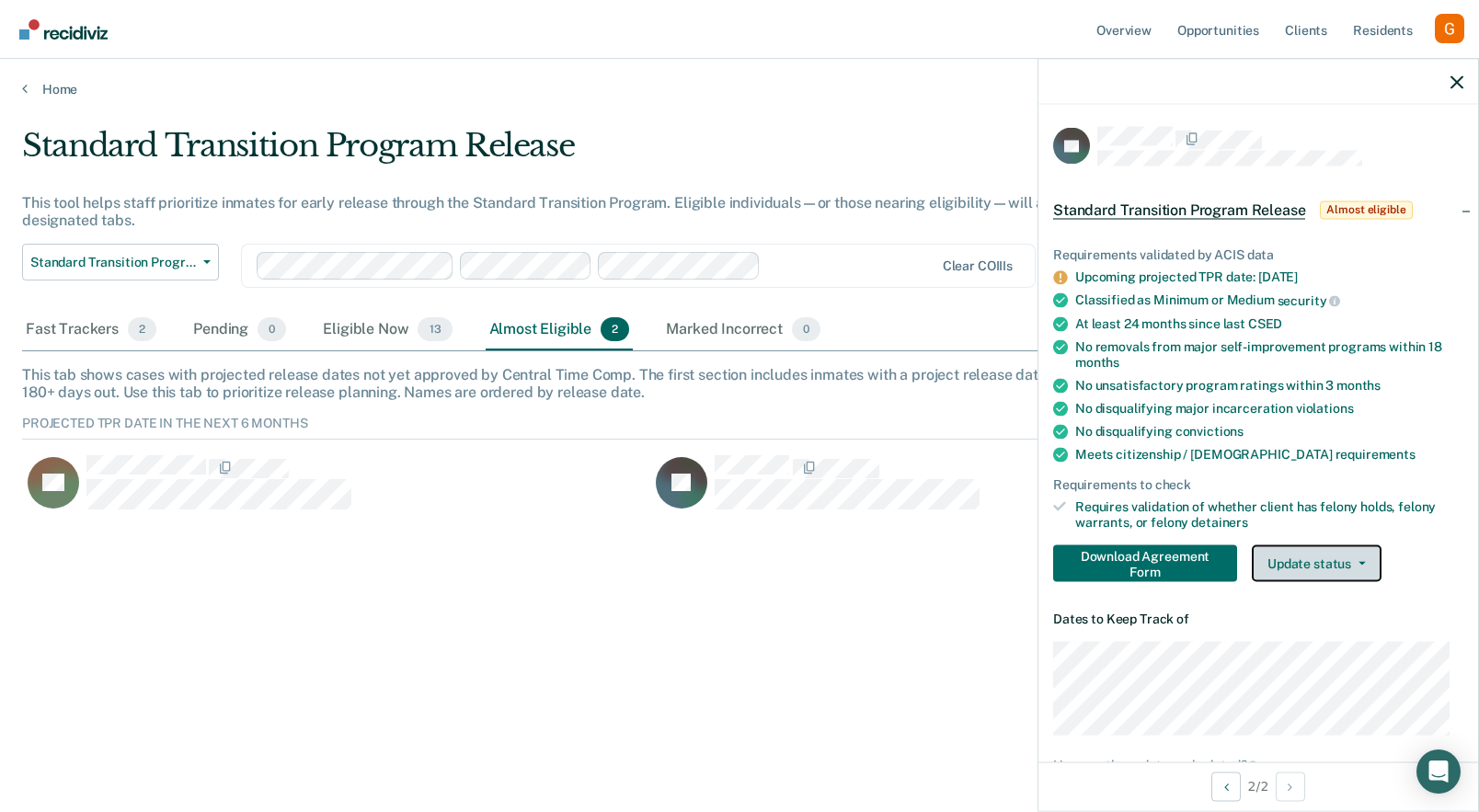
click at [1295, 568] on button "Update status" at bounding box center [1316, 563] width 129 height 37
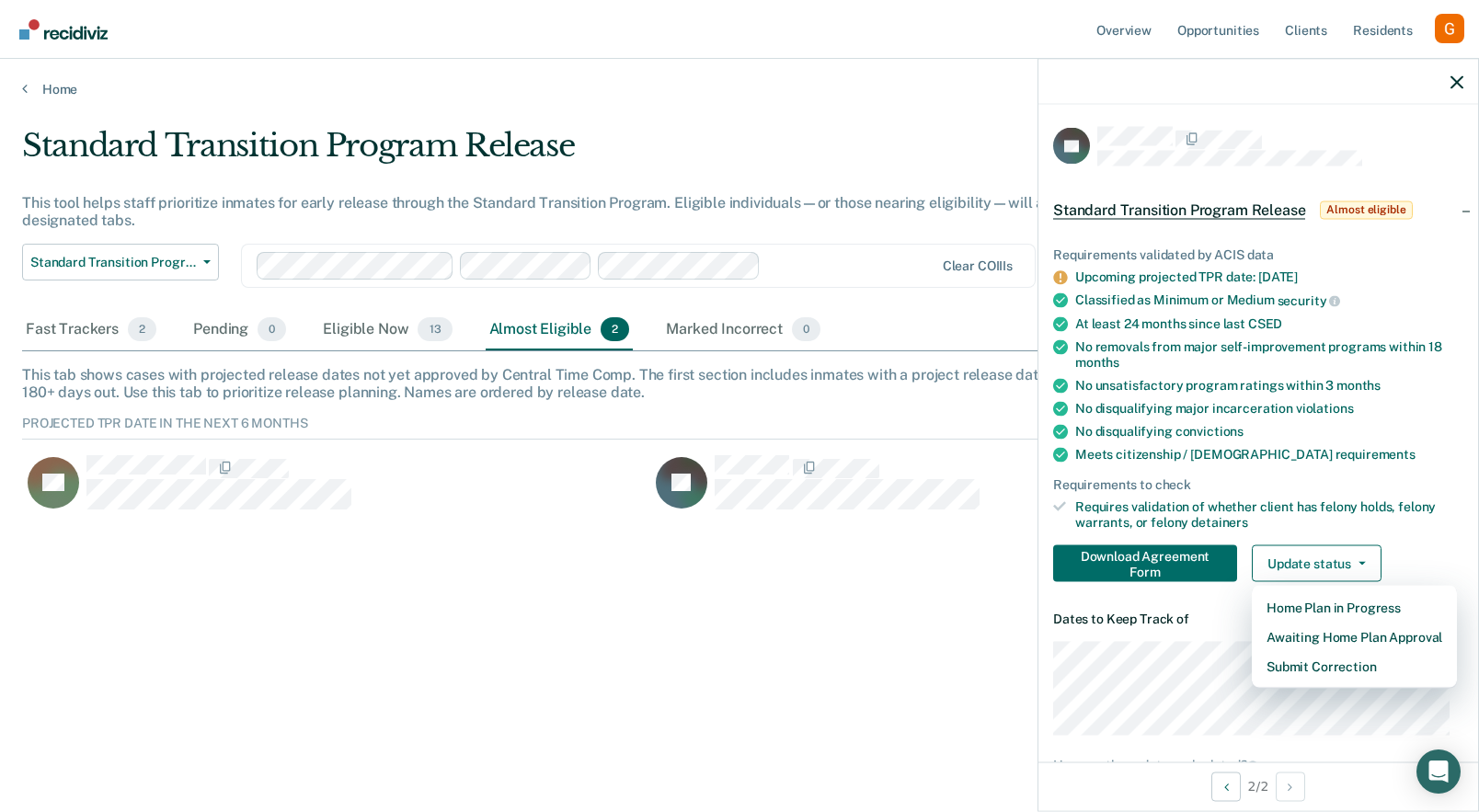
click at [1256, 481] on div "Requirements to check" at bounding box center [1257, 484] width 410 height 15
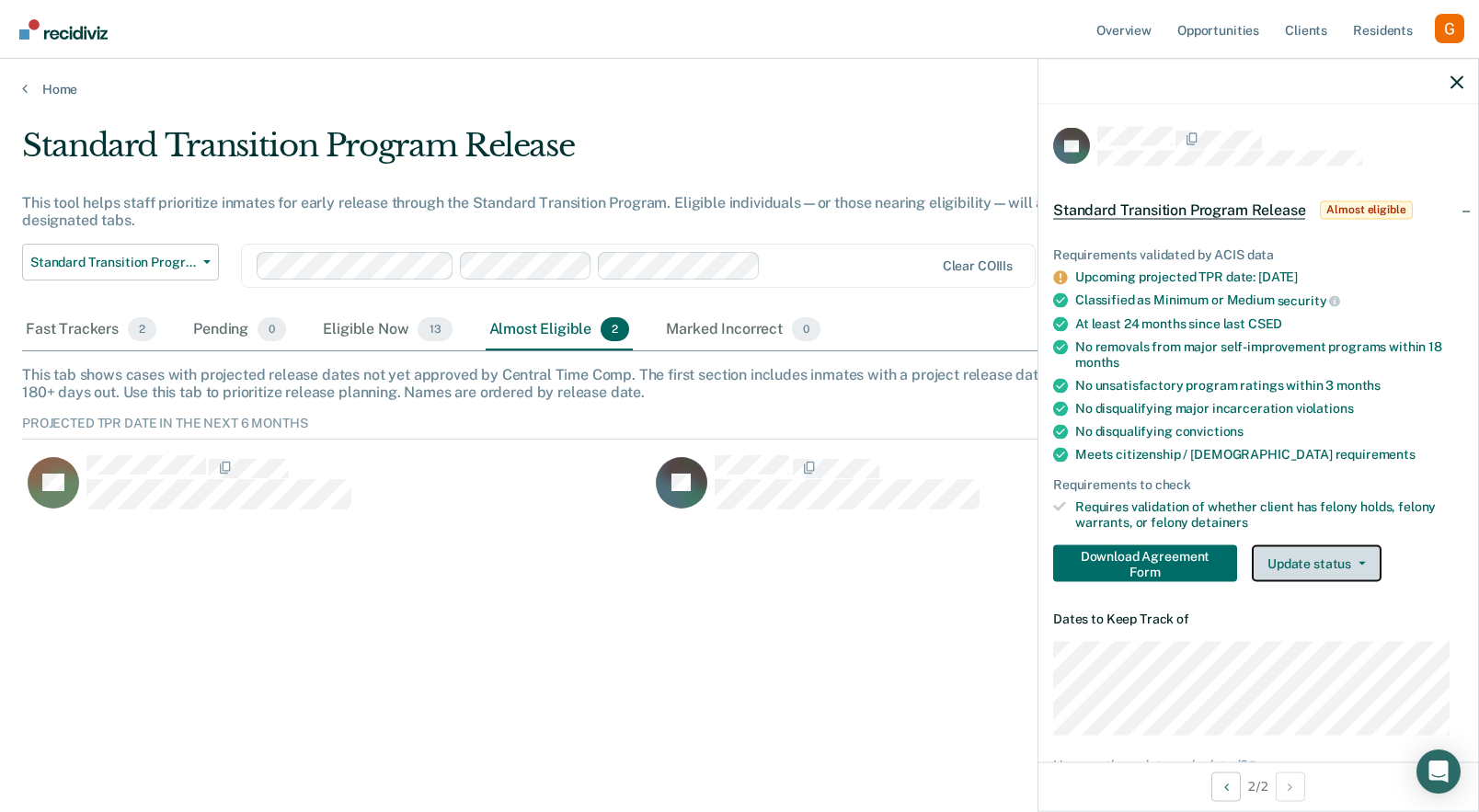
click at [1294, 560] on button "Update status" at bounding box center [1316, 563] width 129 height 37
click at [1285, 502] on div "Requires validation of whether client has felony holds, felony warrants, or fel…" at bounding box center [1270, 514] width 388 height 31
click at [1300, 570] on button "Update status" at bounding box center [1316, 563] width 129 height 37
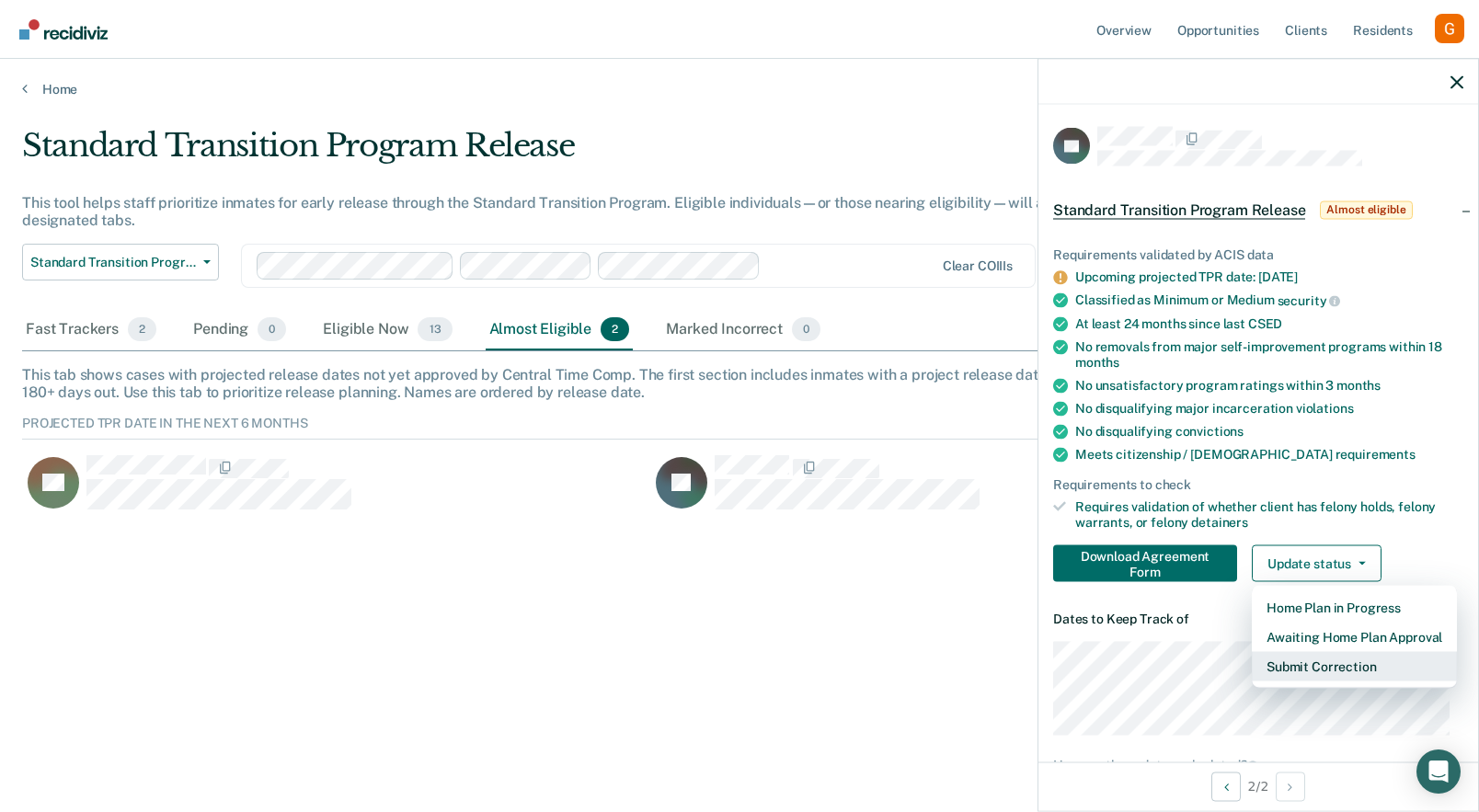
click at [1313, 661] on button "Submit Correction" at bounding box center [1354, 666] width 205 height 29
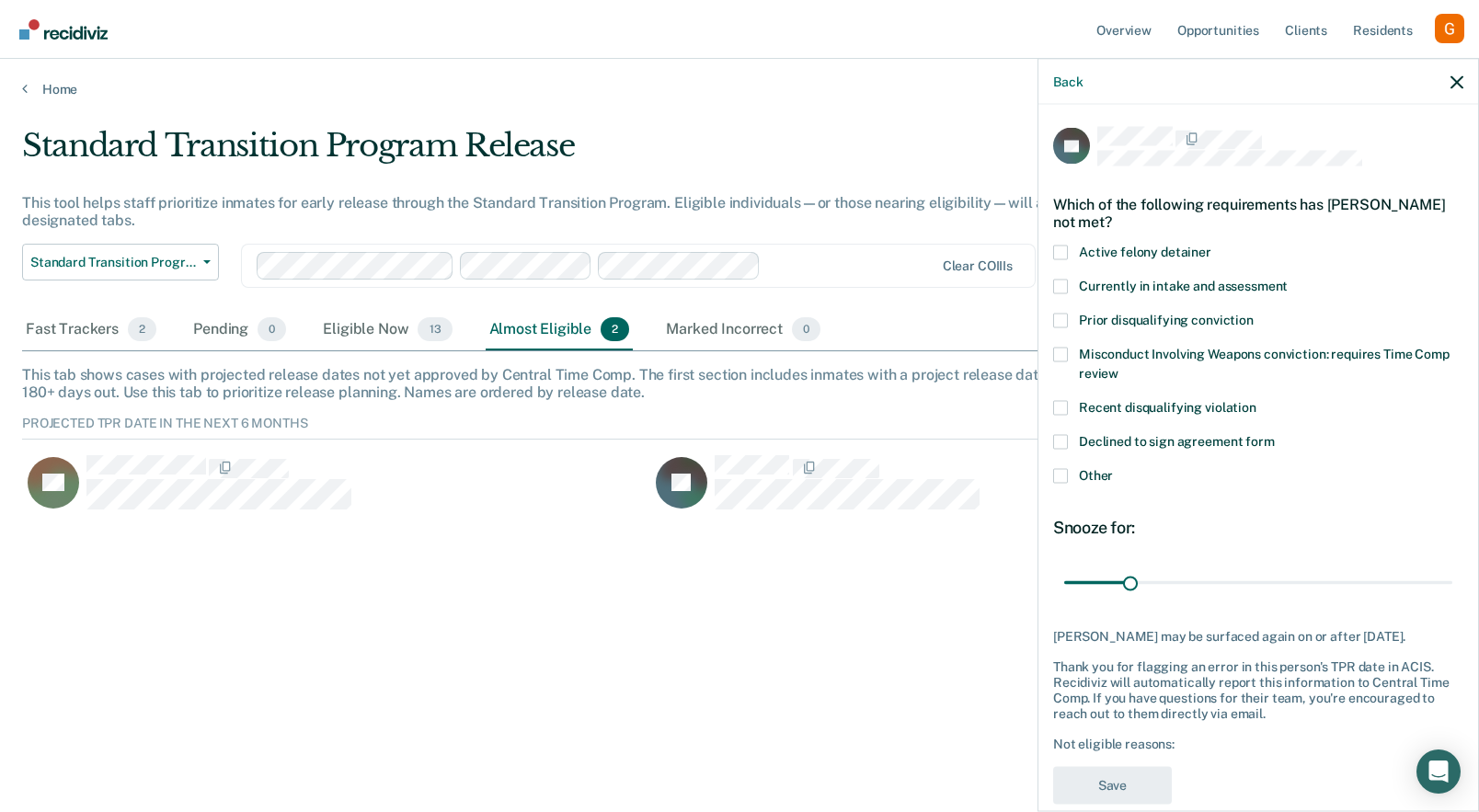
click at [1061, 245] on span at bounding box center [1060, 251] width 14 height 14
click at [1212, 244] on input "Active felony detainer" at bounding box center [1212, 244] width 0 height 0
click at [1112, 785] on button "Save" at bounding box center [1112, 785] width 119 height 38
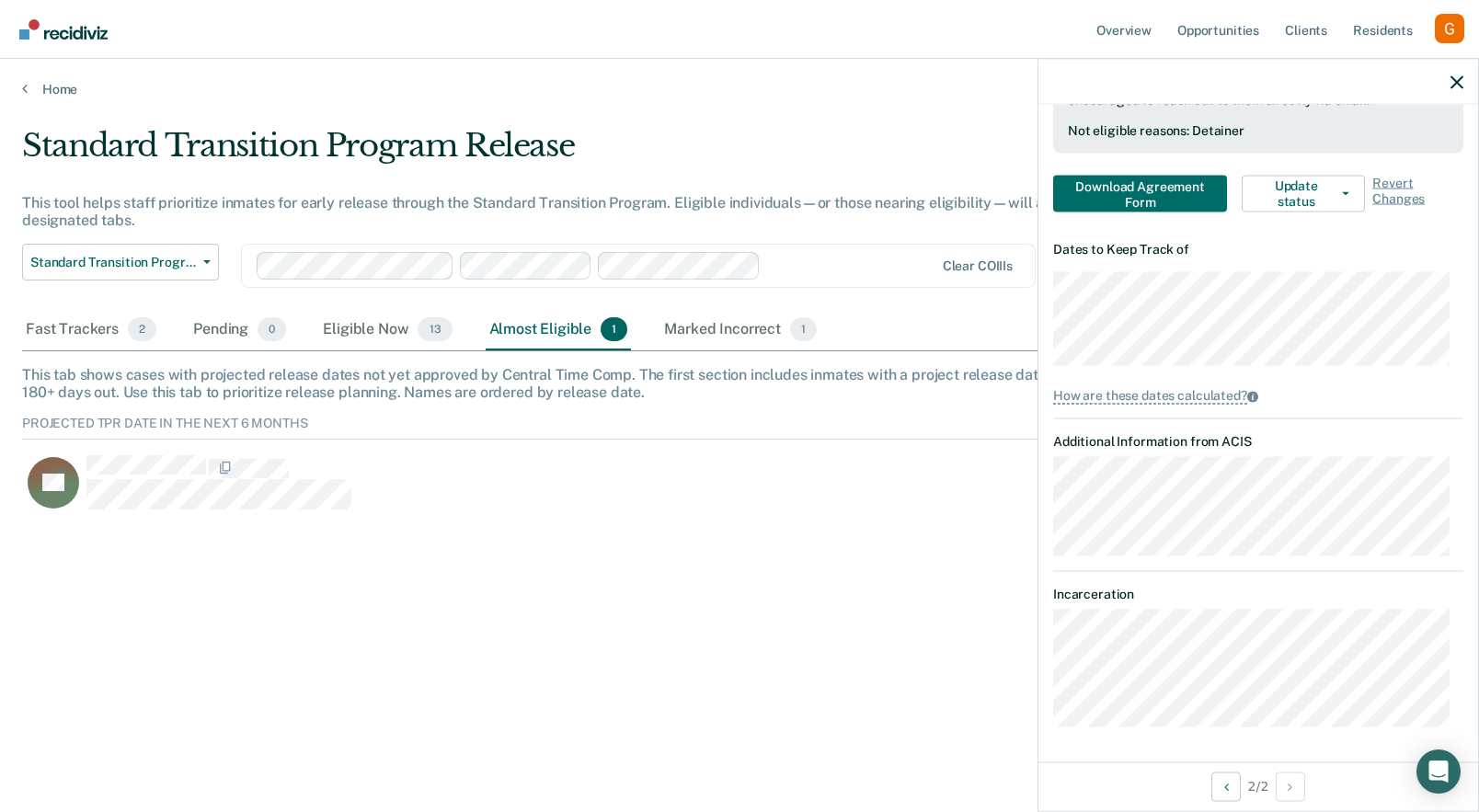
scroll to position [0, 0]
